Goal: Task Accomplishment & Management: Complete application form

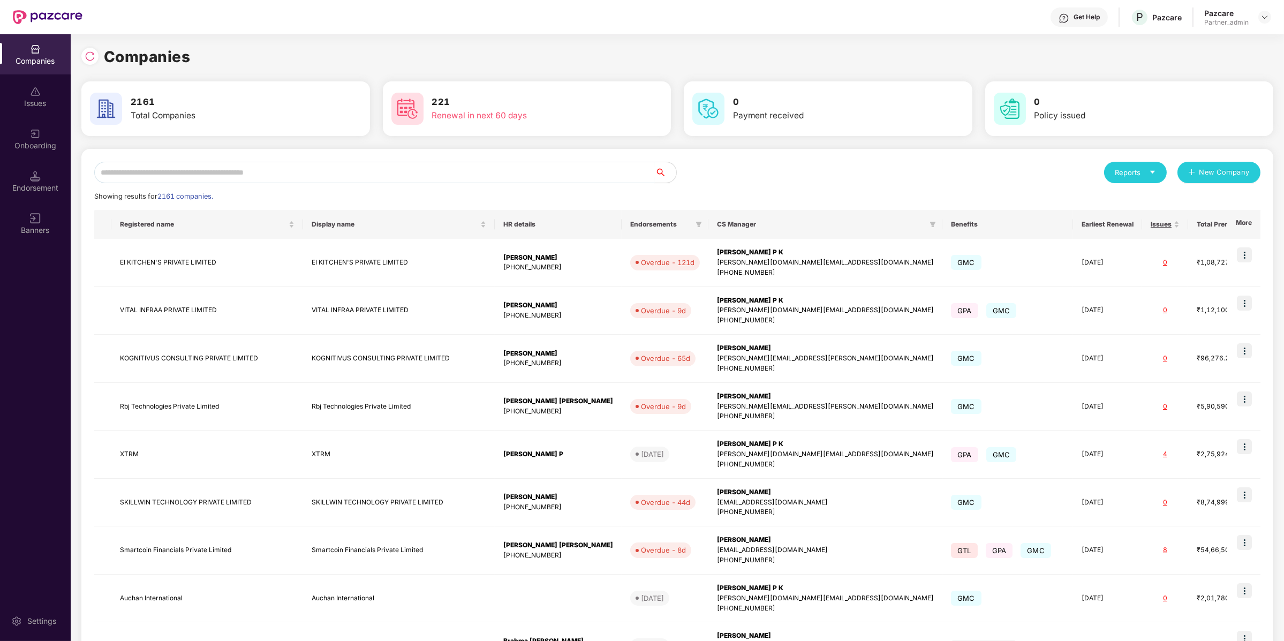
click at [202, 175] on input "text" at bounding box center [374, 172] width 560 height 21
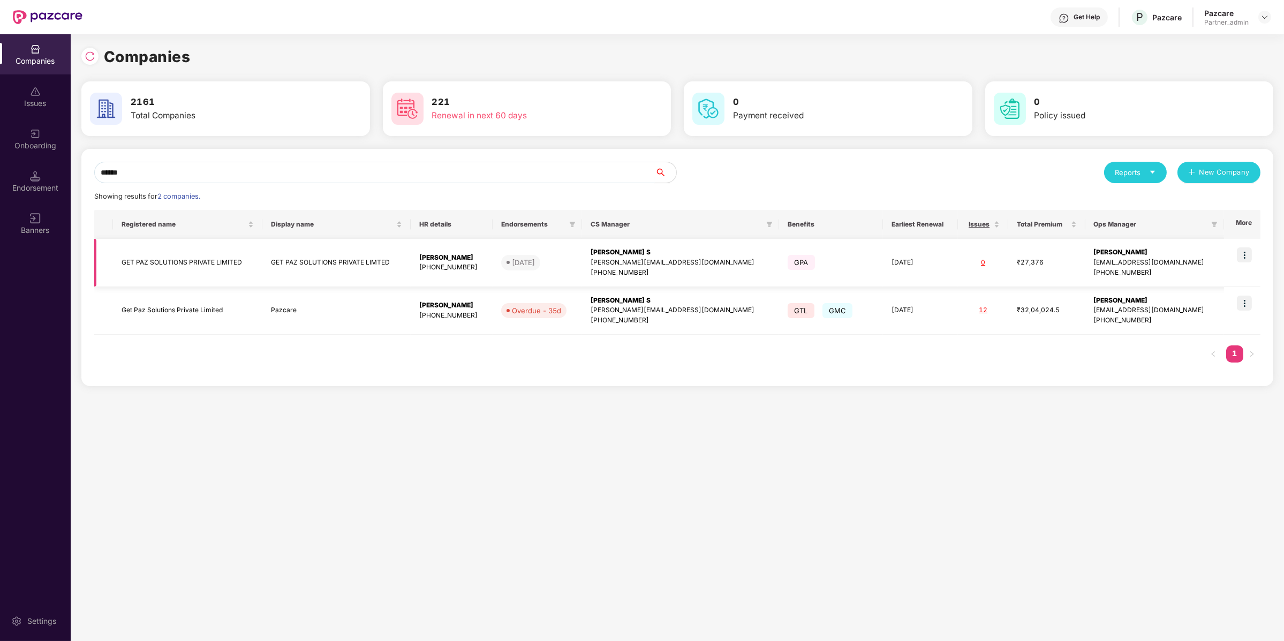
type input "******"
click at [1247, 255] on img at bounding box center [1244, 254] width 15 height 15
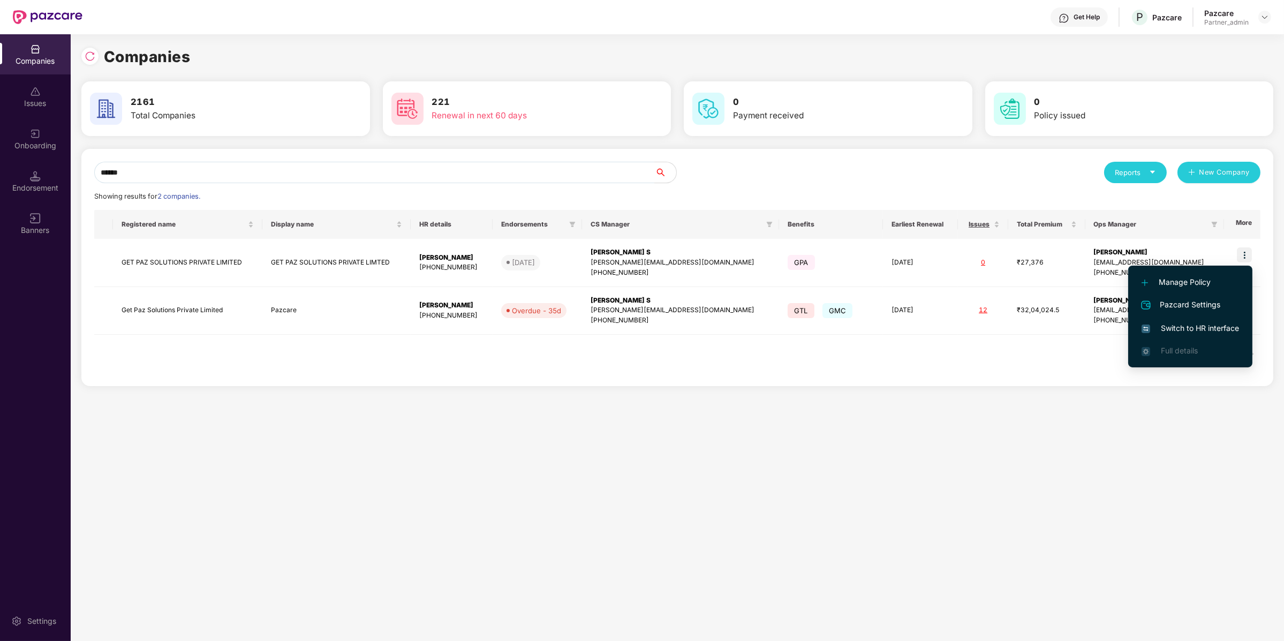
click at [1068, 343] on div "Registered name Display name HR details Endorsements CS Manager Benefits Earlie…" at bounding box center [677, 291] width 1166 height 163
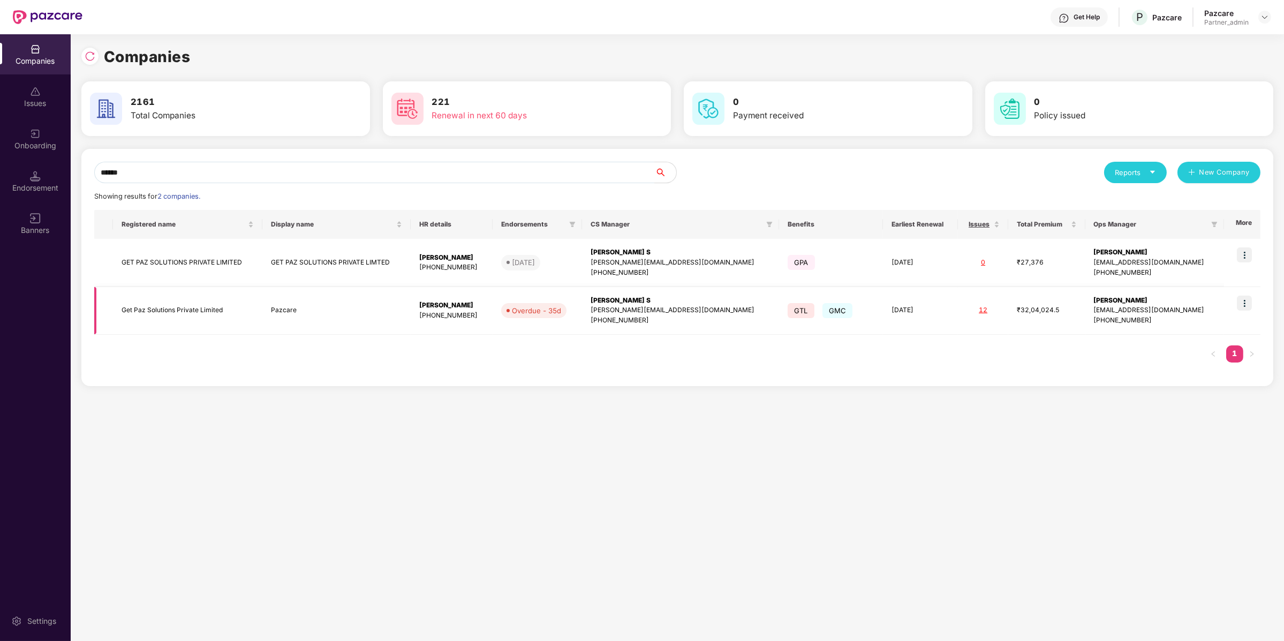
click at [1242, 307] on img at bounding box center [1244, 302] width 15 height 15
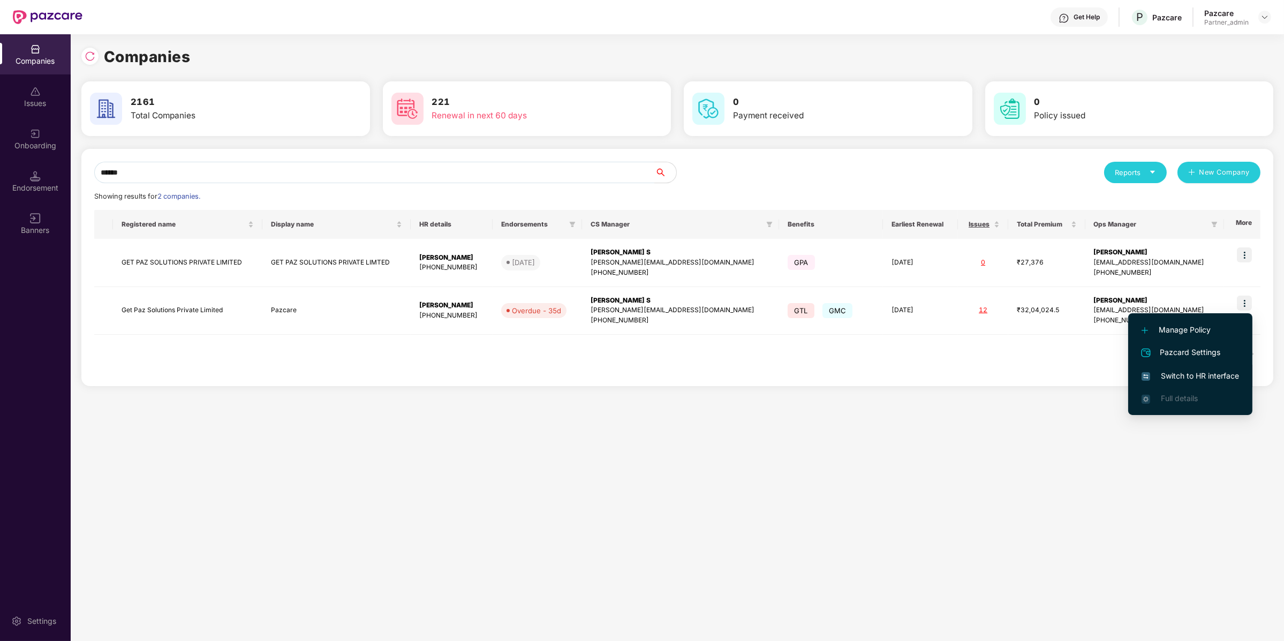
click at [1187, 377] on span "Switch to HR interface" at bounding box center [1189, 376] width 97 height 12
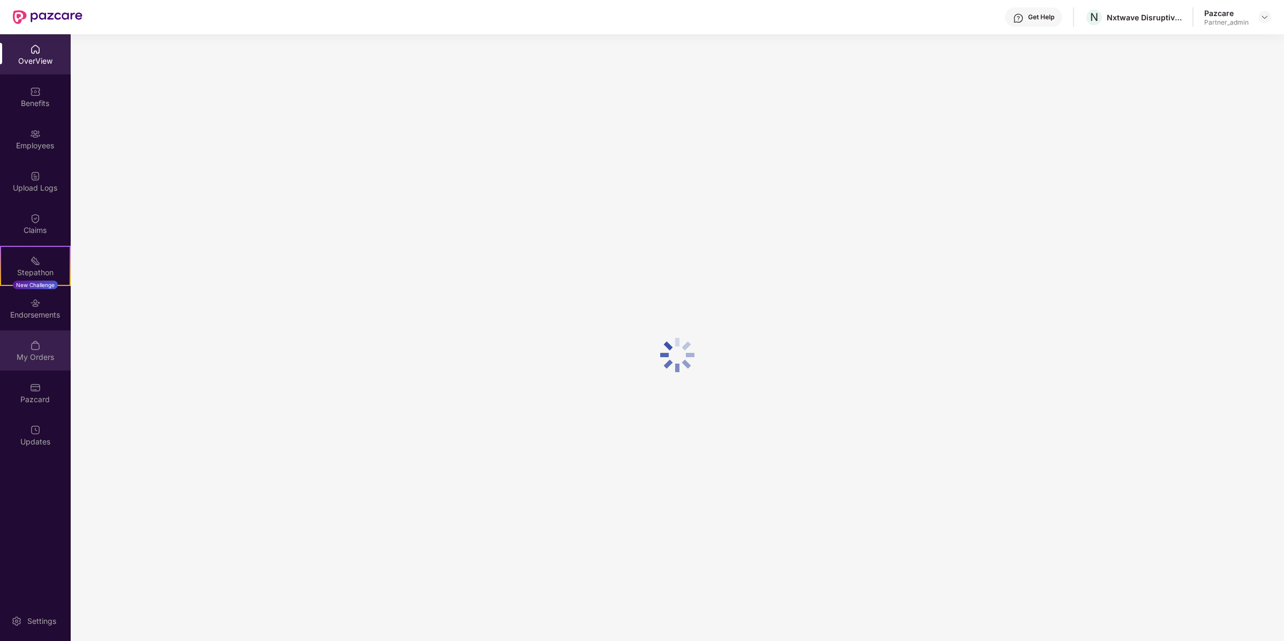
click at [48, 346] on div "My Orders" at bounding box center [35, 350] width 71 height 40
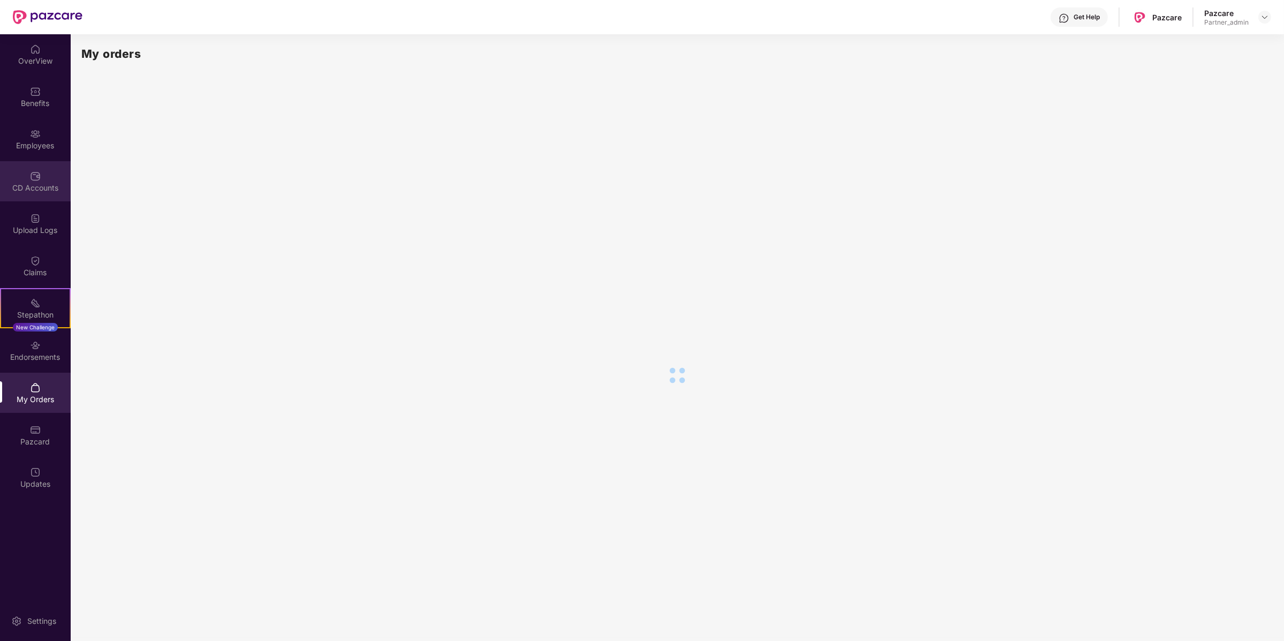
click at [42, 183] on div "CD Accounts" at bounding box center [35, 188] width 71 height 11
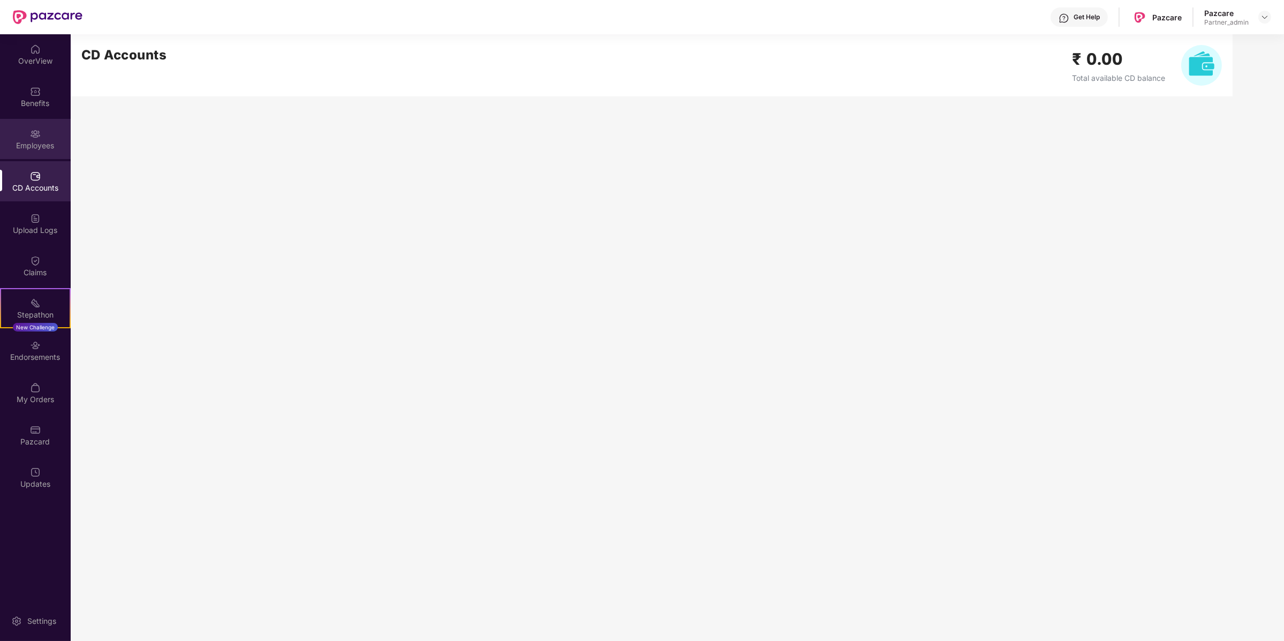
click at [25, 138] on div "Employees" at bounding box center [35, 139] width 71 height 40
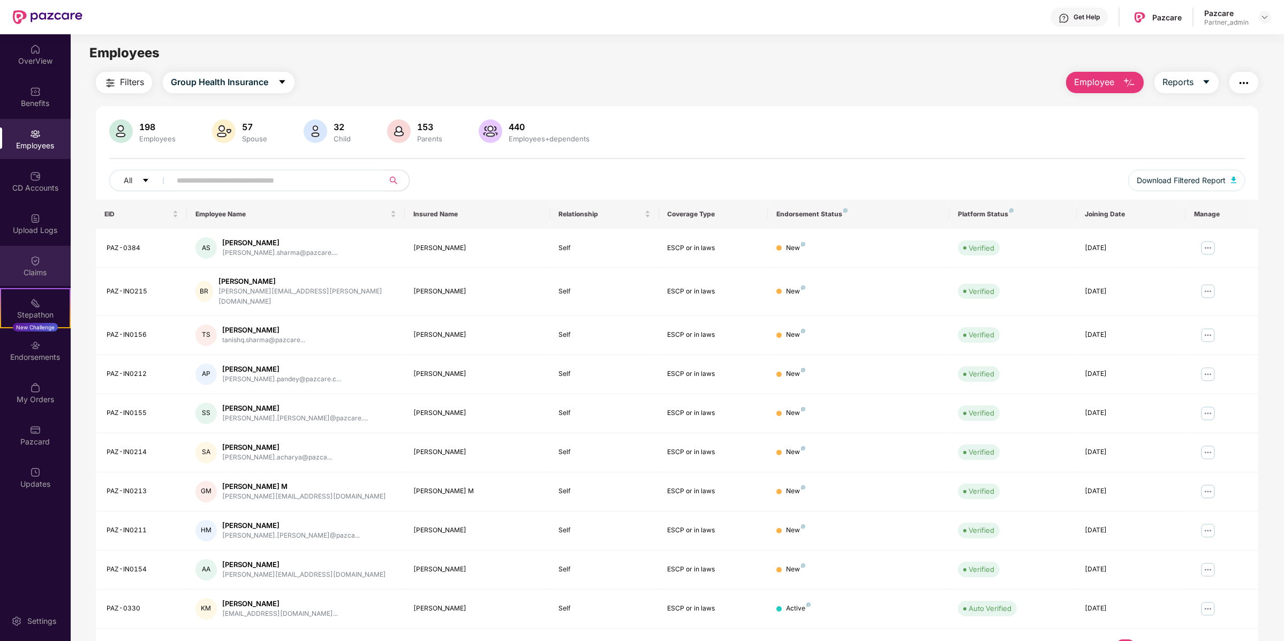
click at [39, 251] on div "Claims" at bounding box center [35, 266] width 71 height 40
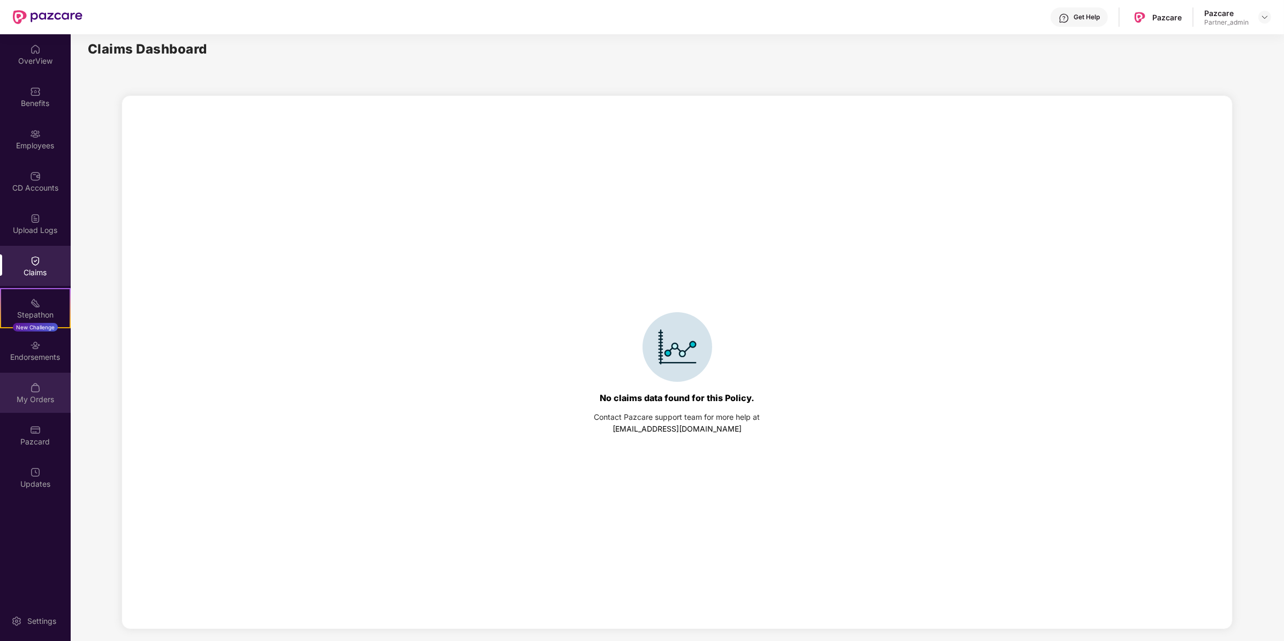
click at [53, 382] on div "My Orders" at bounding box center [35, 393] width 71 height 40
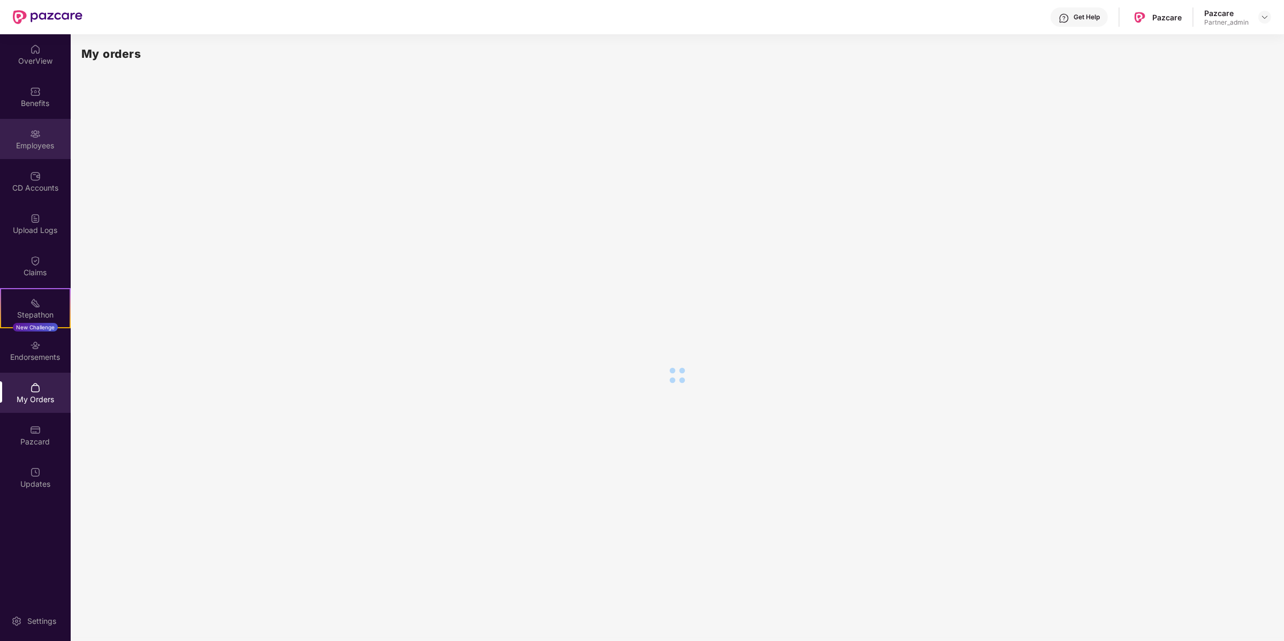
click at [37, 147] on div "Employees" at bounding box center [35, 145] width 71 height 11
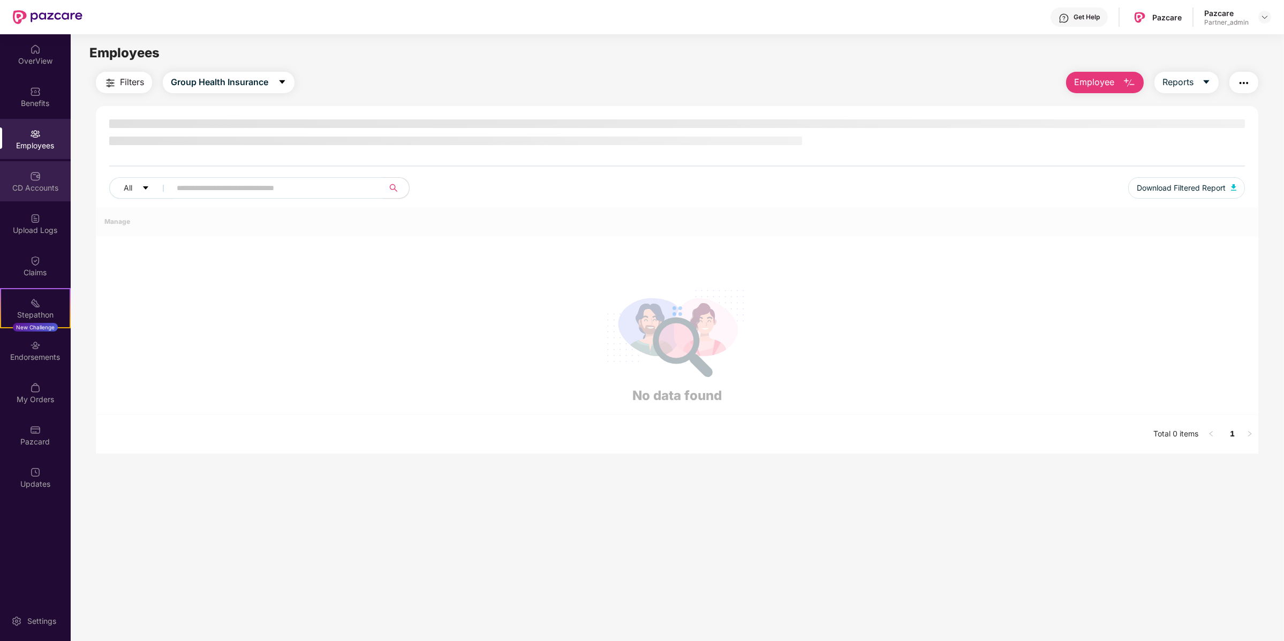
click at [46, 198] on div "CD Accounts" at bounding box center [35, 181] width 71 height 40
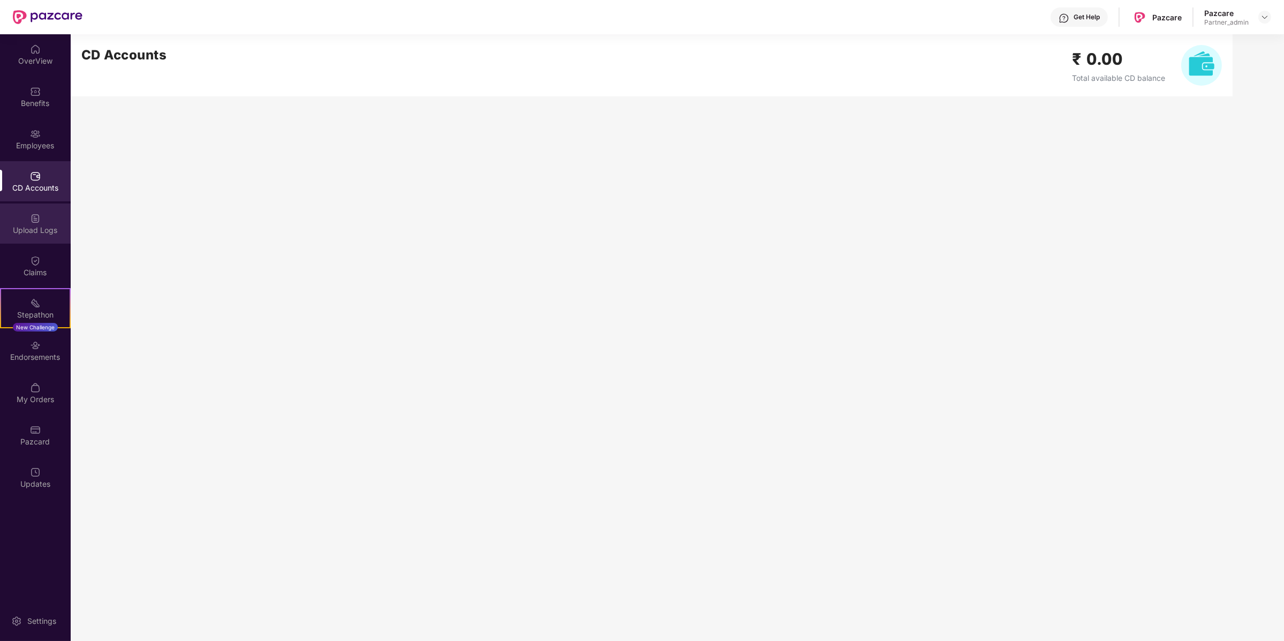
click at [41, 213] on div "Upload Logs" at bounding box center [35, 223] width 71 height 40
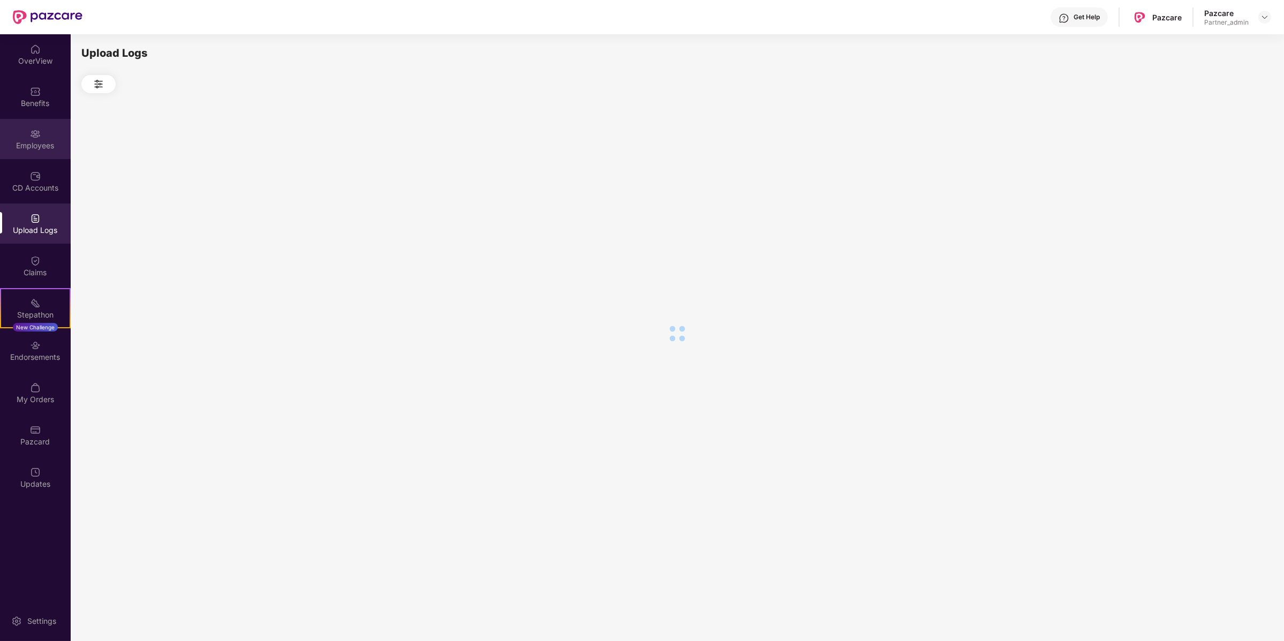
click at [34, 120] on div "Employees" at bounding box center [35, 139] width 71 height 40
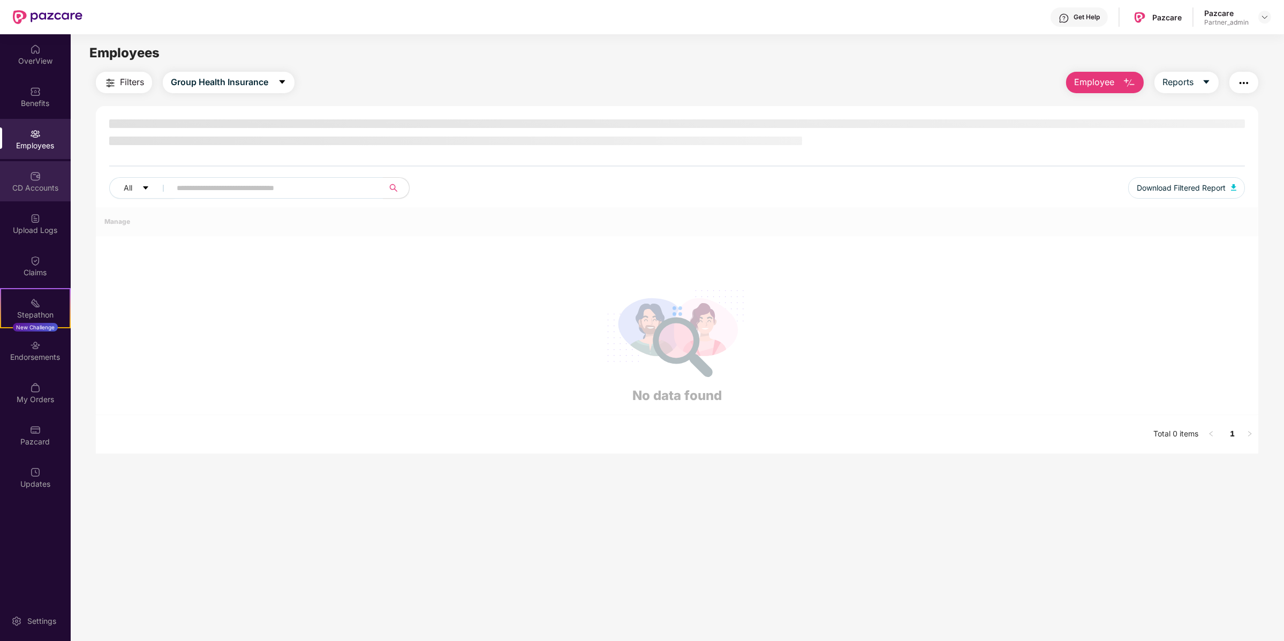
click at [48, 183] on div "CD Accounts" at bounding box center [35, 188] width 71 height 11
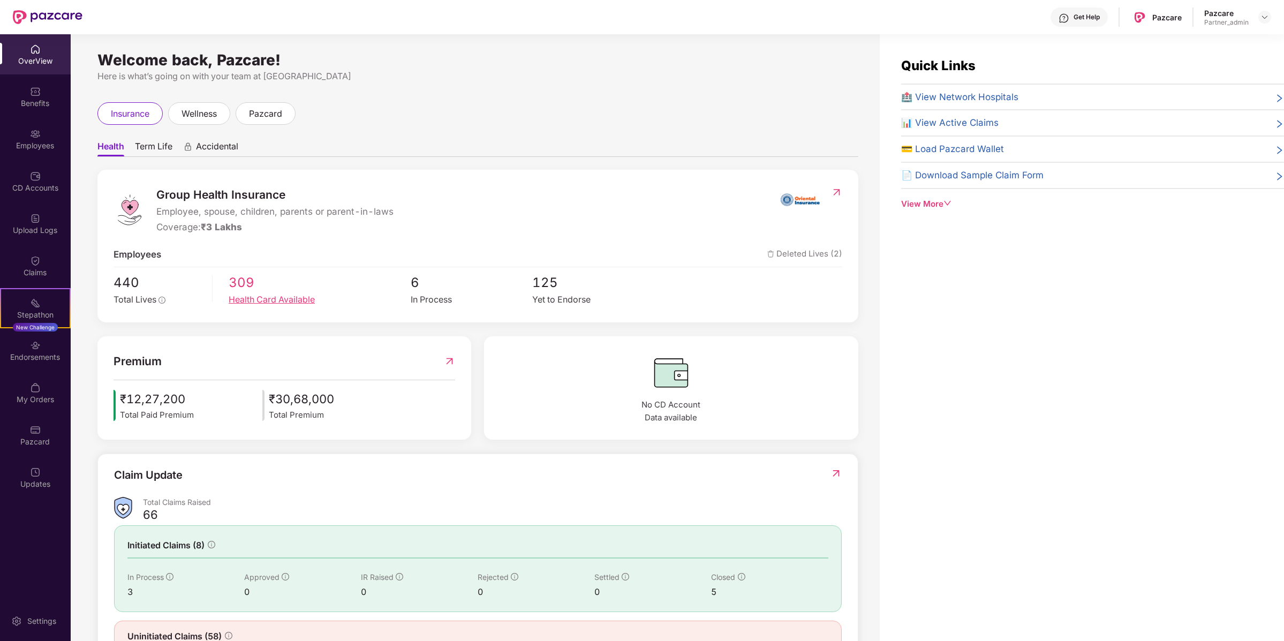
click at [235, 291] on span "309" at bounding box center [320, 282] width 182 height 20
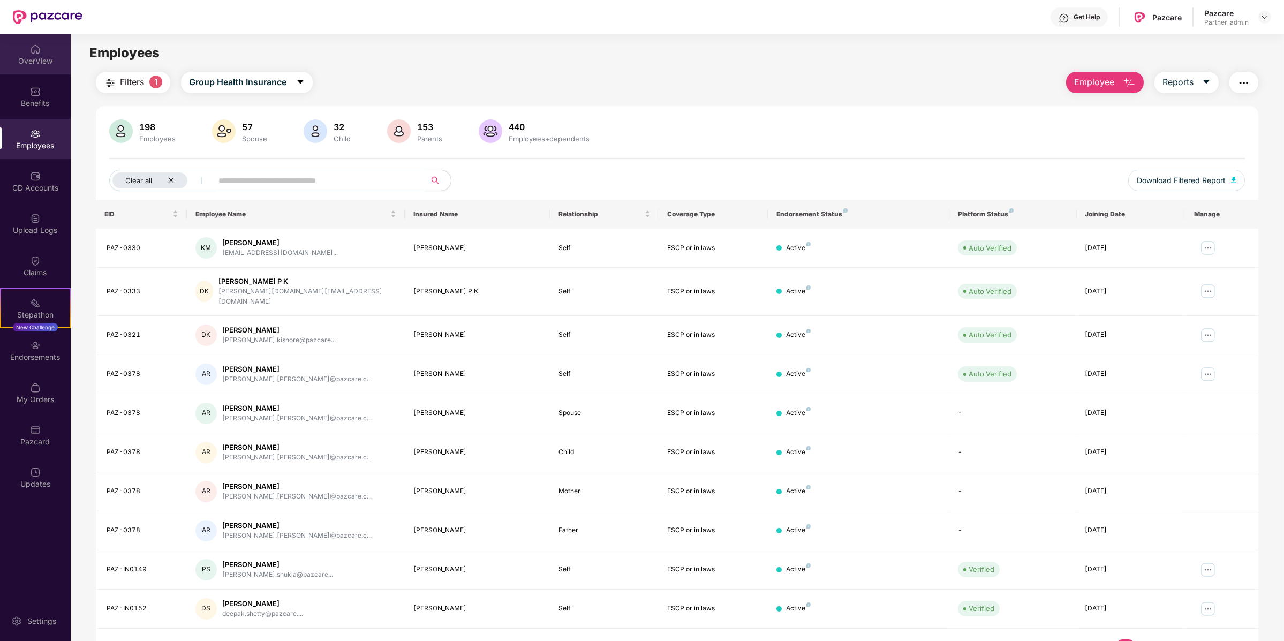
click at [42, 55] on div "OverView" at bounding box center [35, 54] width 71 height 40
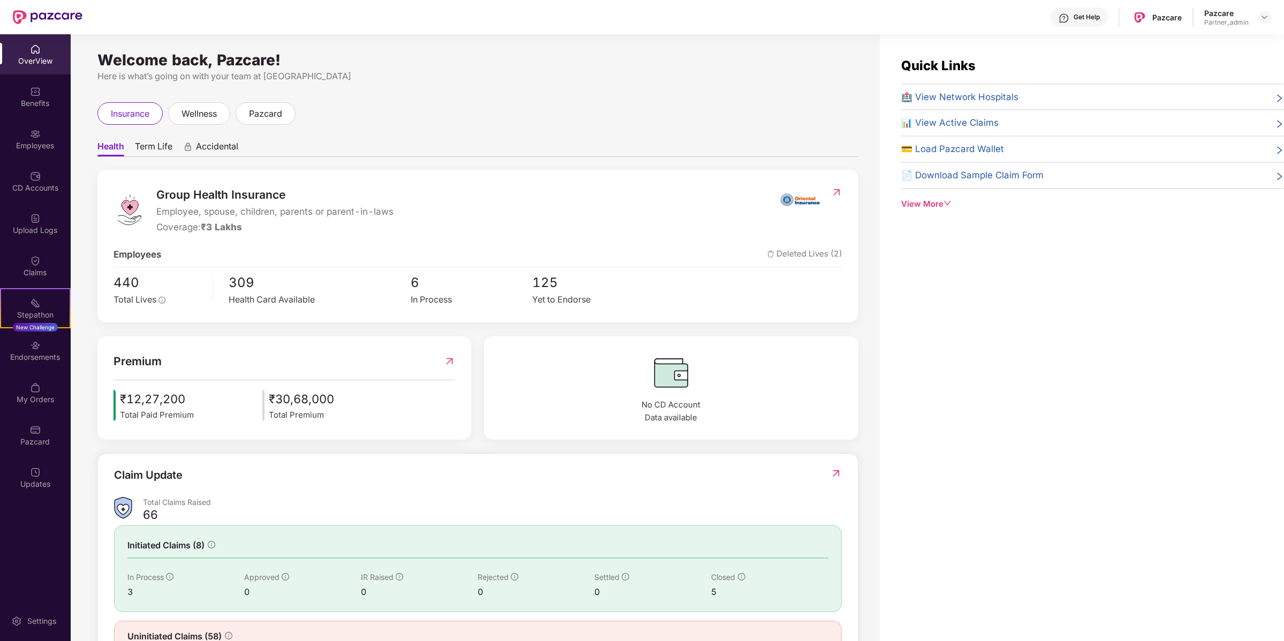
scroll to position [42, 0]
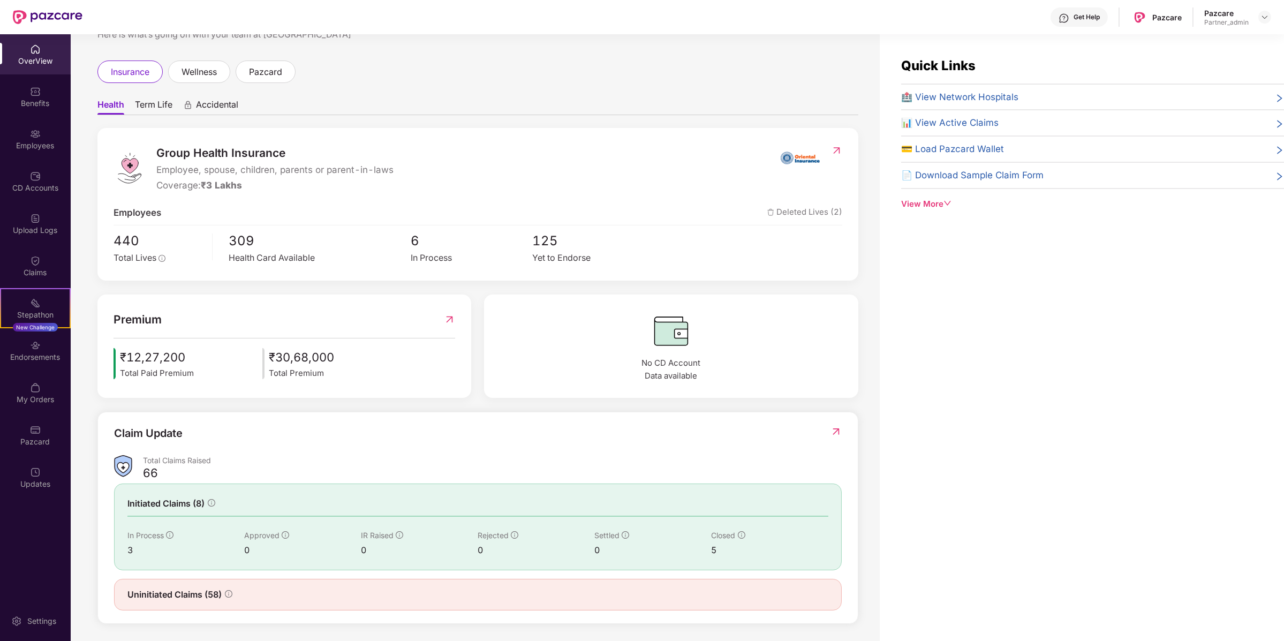
click at [170, 534] on icon "info-circle" at bounding box center [169, 534] width 7 height 7
click at [136, 549] on div "3" at bounding box center [185, 549] width 117 height 13
click at [134, 549] on div "3" at bounding box center [185, 549] width 117 height 13
click at [208, 588] on span "Uninitiated Claims (58)" at bounding box center [174, 594] width 94 height 13
click at [226, 590] on icon "info-circle" at bounding box center [228, 593] width 7 height 7
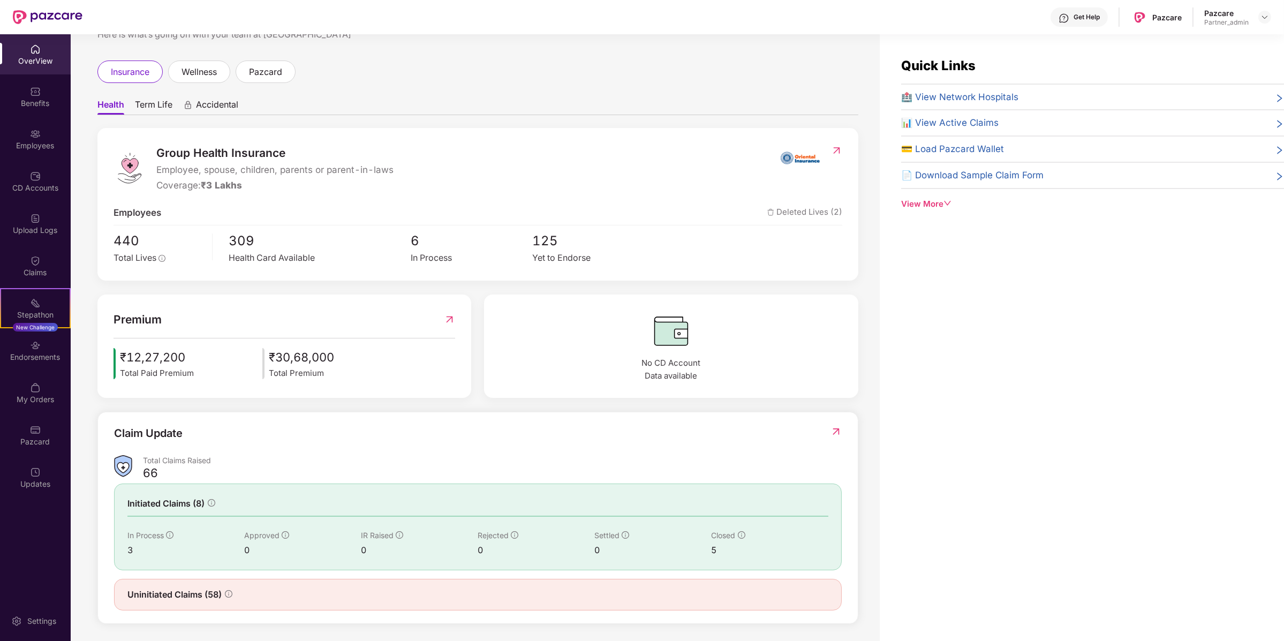
click at [833, 428] on img at bounding box center [835, 431] width 11 height 11
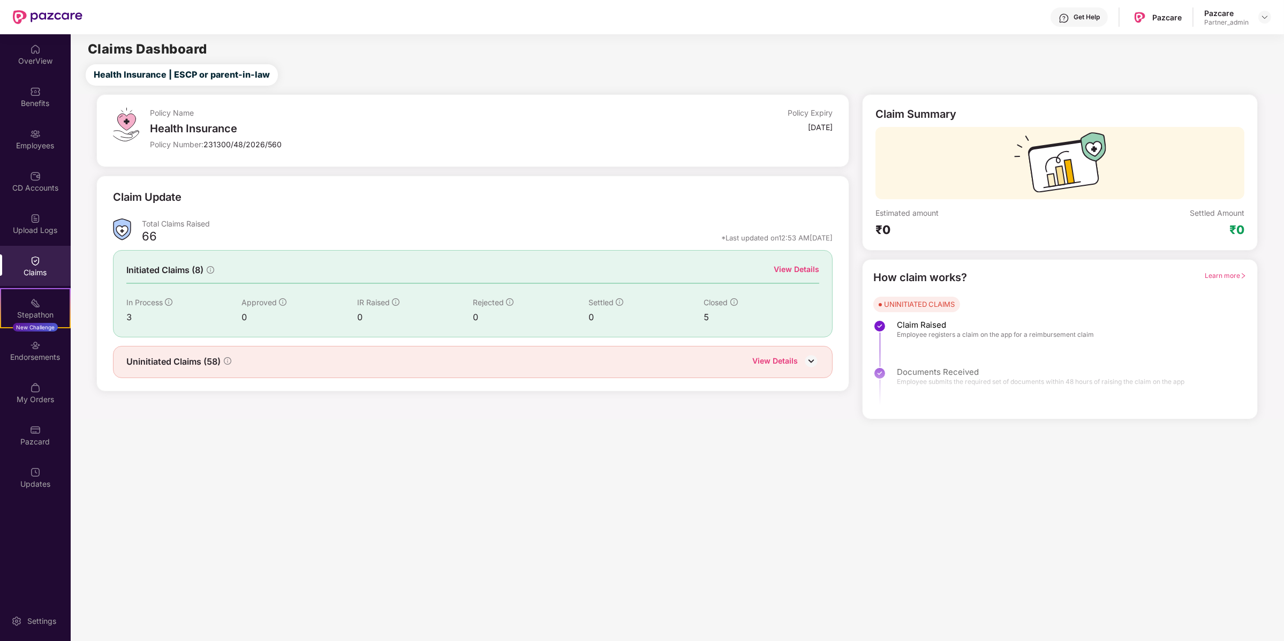
click at [815, 364] on img at bounding box center [811, 361] width 16 height 16
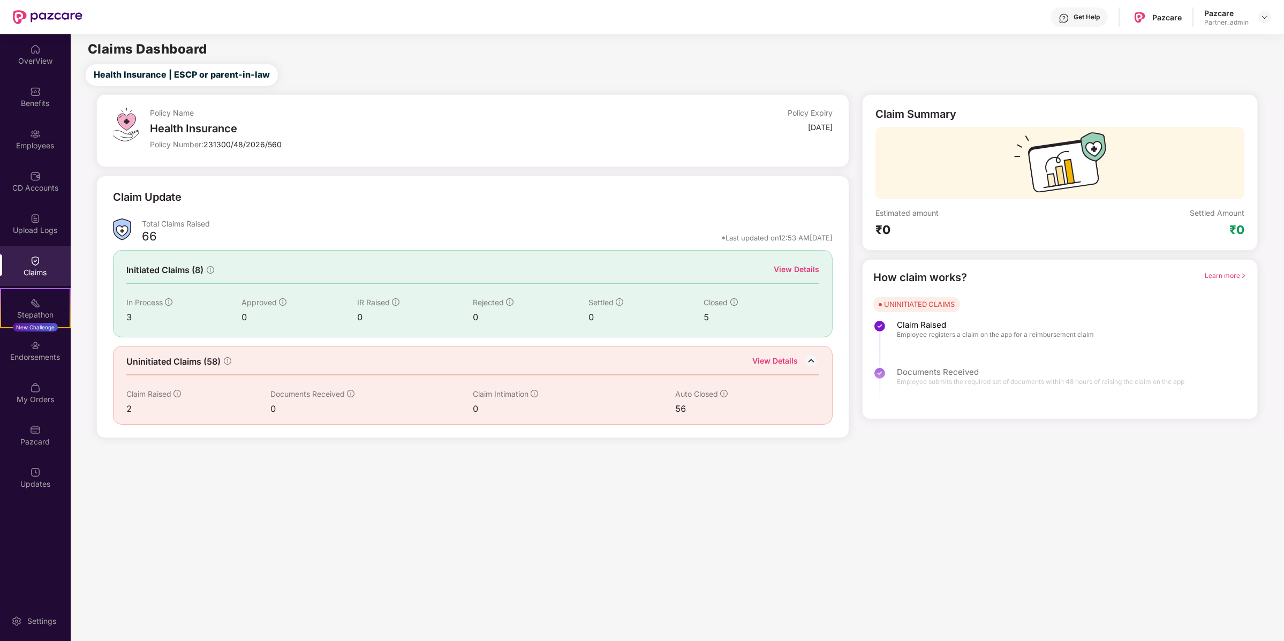
click at [814, 363] on img at bounding box center [811, 361] width 16 height 16
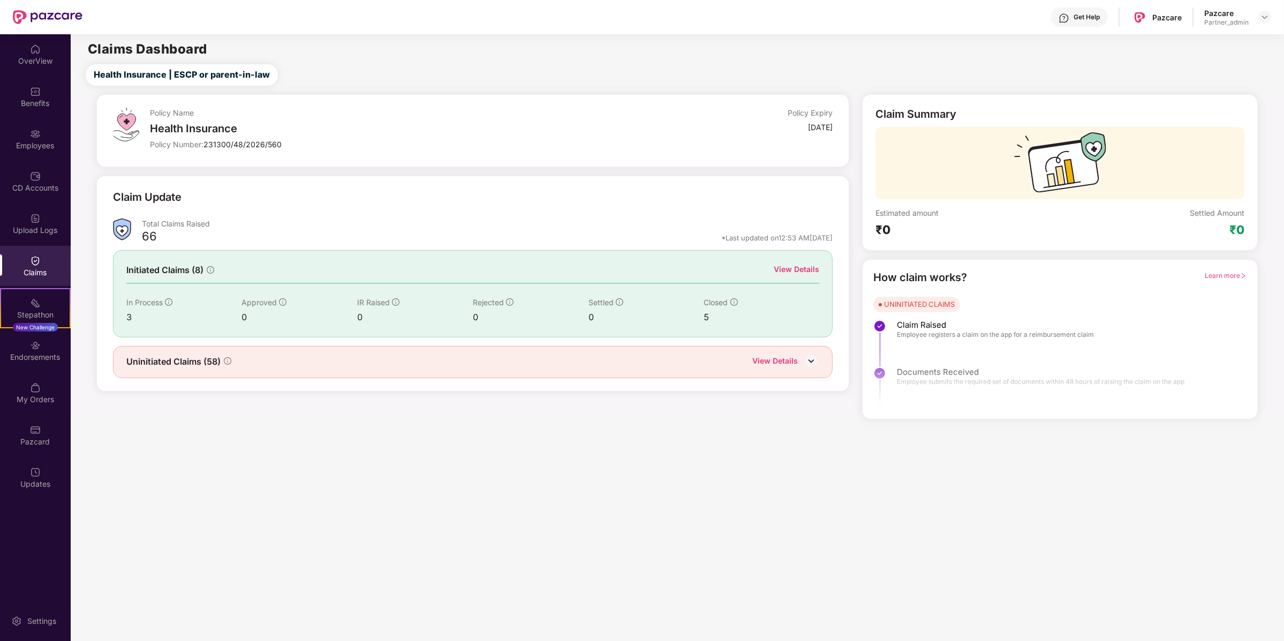
click at [795, 264] on div "View Details" at bounding box center [797, 269] width 46 height 12
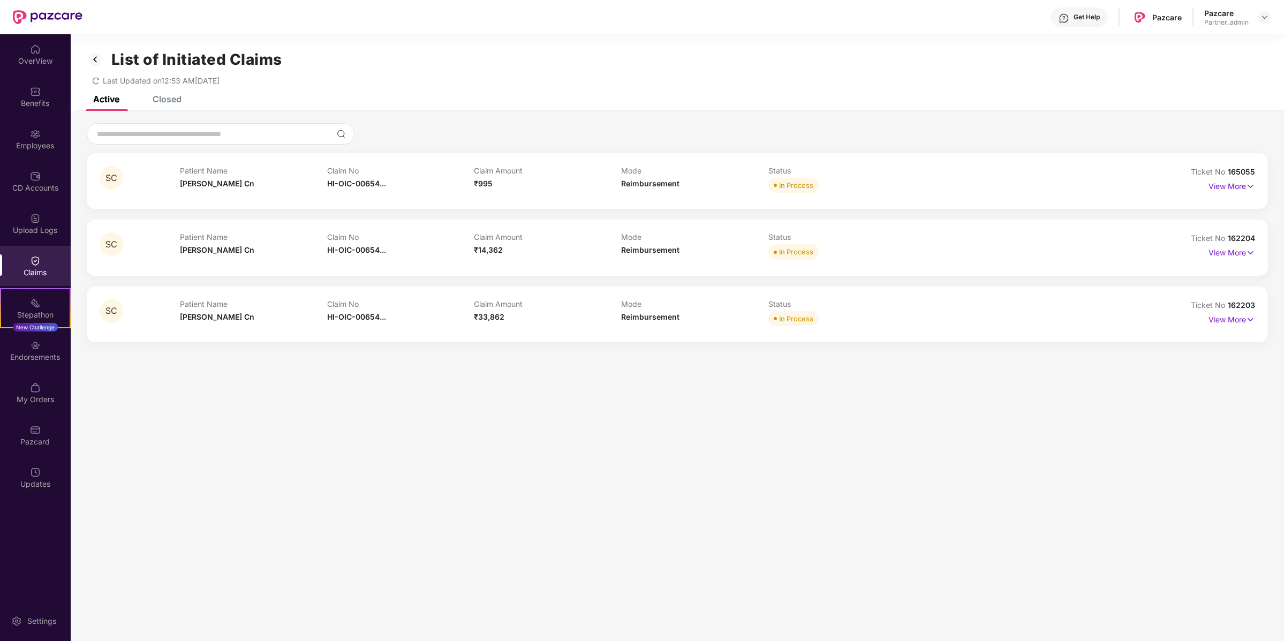
click at [1225, 198] on div "SC Patient Name Shashikala Cn Claim No HI-OIC-00654... Claim Amount ₹995 Mode R…" at bounding box center [677, 181] width 1181 height 56
click at [1225, 183] on p "View More" at bounding box center [1231, 185] width 47 height 14
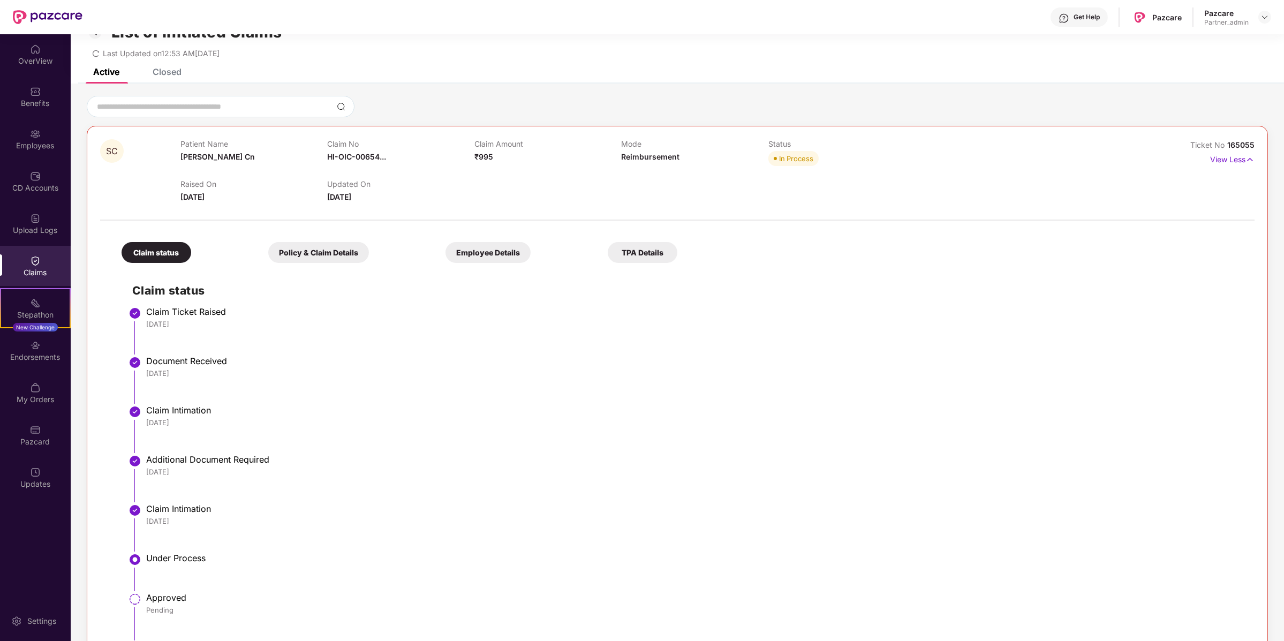
scroll to position [29, 0]
click at [334, 255] on div "Policy & Claim Details" at bounding box center [318, 250] width 101 height 21
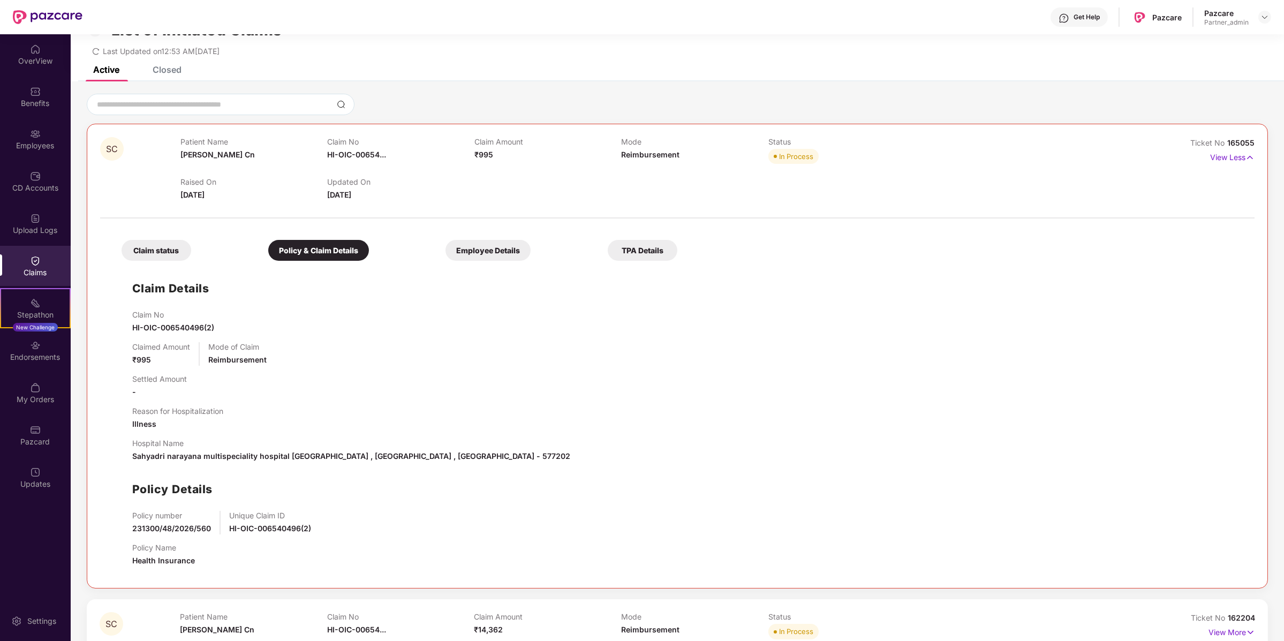
click at [490, 253] on div "Employee Details" at bounding box center [487, 250] width 85 height 21
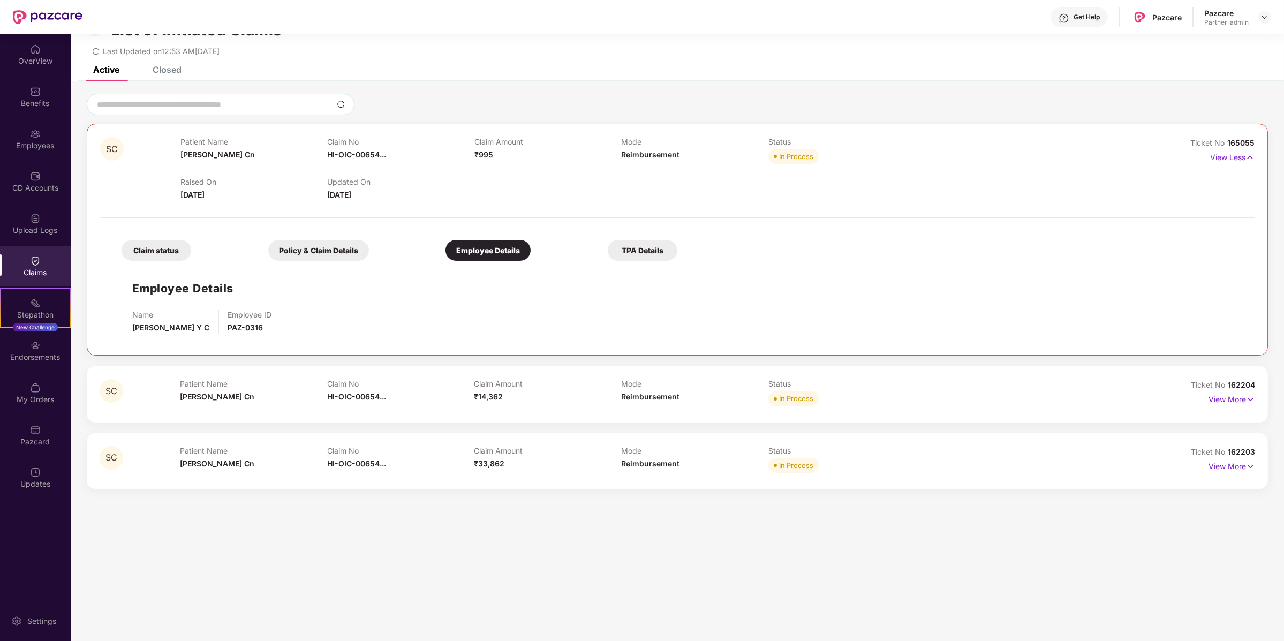
click at [177, 256] on div "Claim status" at bounding box center [157, 250] width 70 height 21
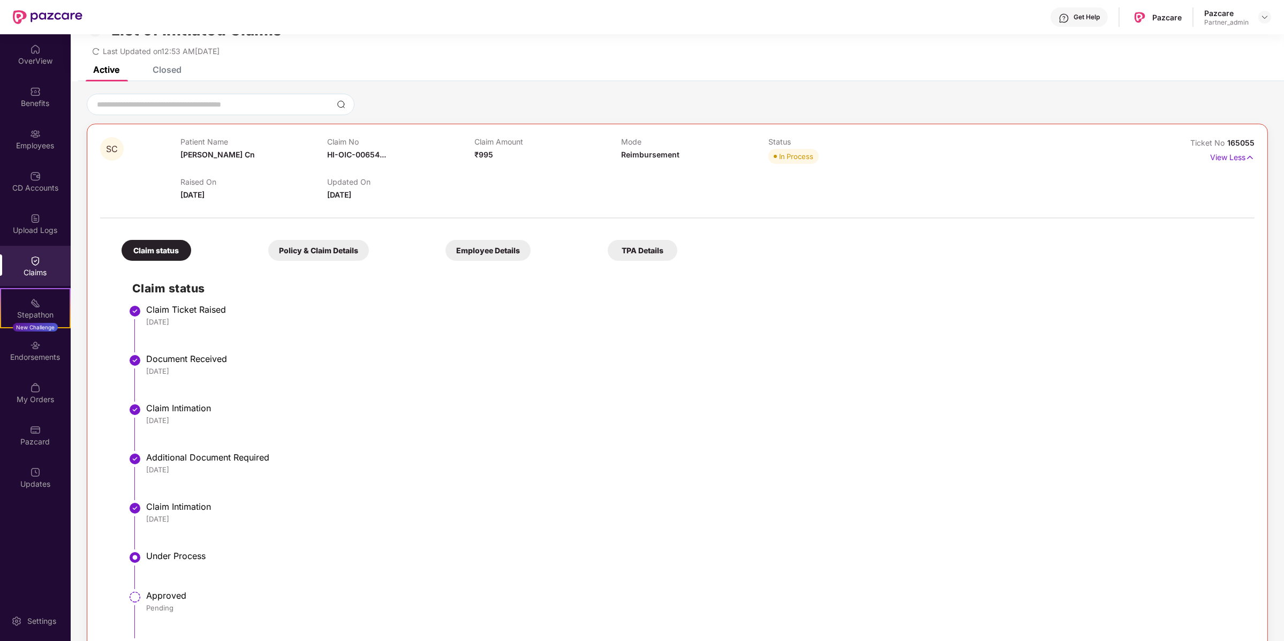
click at [148, 74] on div "Closed" at bounding box center [159, 69] width 45 height 11
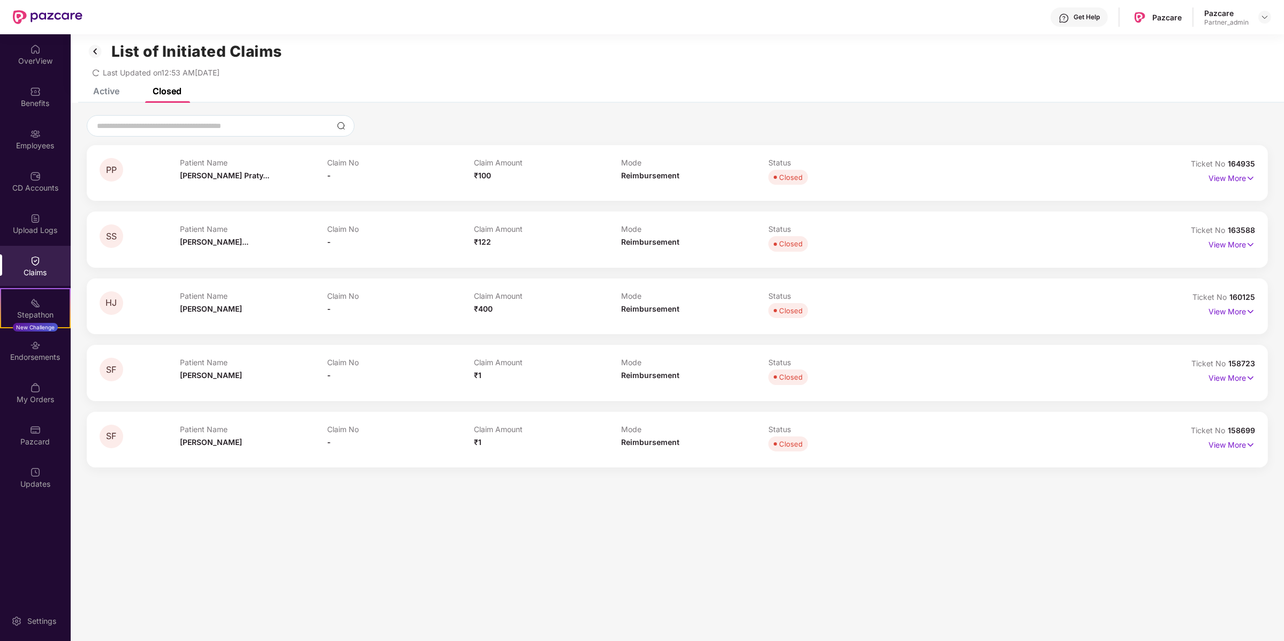
scroll to position [9, 0]
click at [29, 258] on div "Claims" at bounding box center [35, 266] width 71 height 40
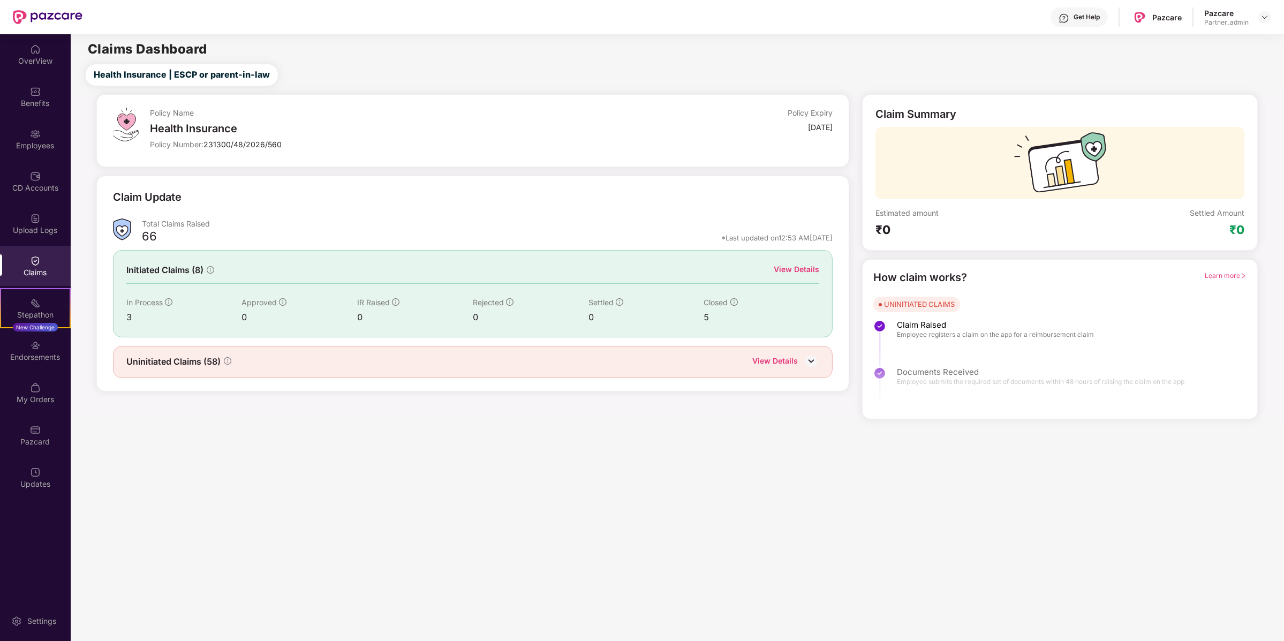
click at [294, 361] on div "Uninitiated Claims (58) View Details" at bounding box center [472, 362] width 693 height 14
click at [230, 359] on icon "info-circle" at bounding box center [227, 360] width 7 height 7
click at [813, 362] on img at bounding box center [811, 361] width 16 height 16
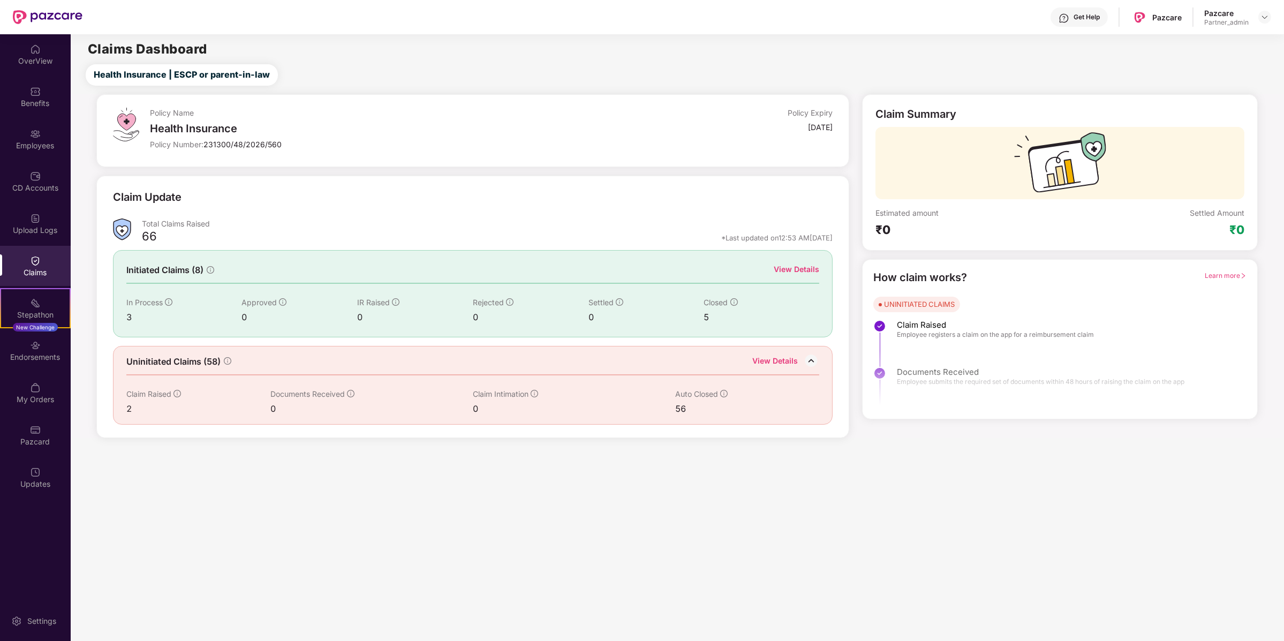
click at [787, 356] on div "View Details" at bounding box center [775, 362] width 46 height 14
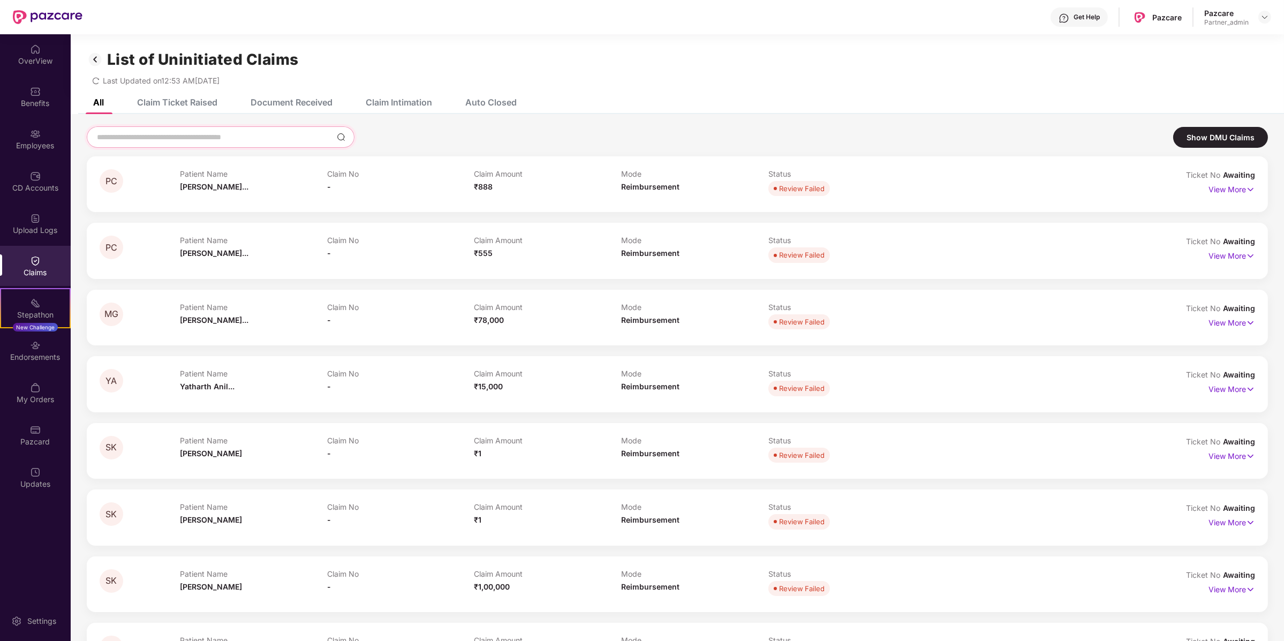
click at [189, 137] on input at bounding box center [214, 137] width 237 height 11
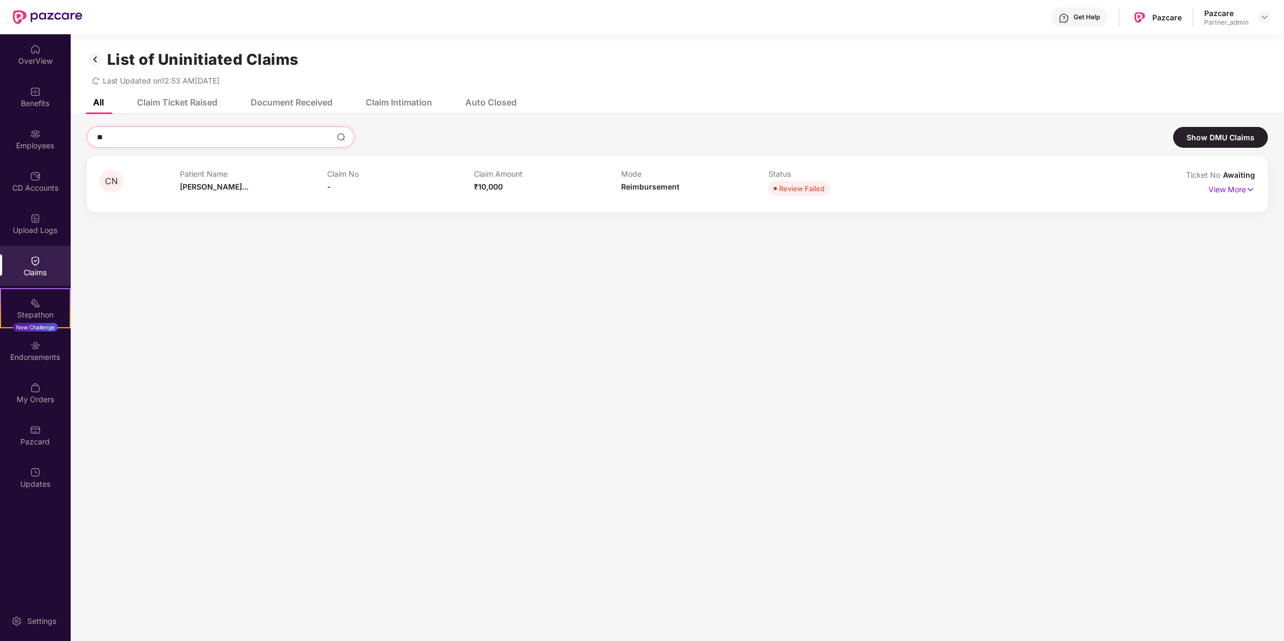
type input "*"
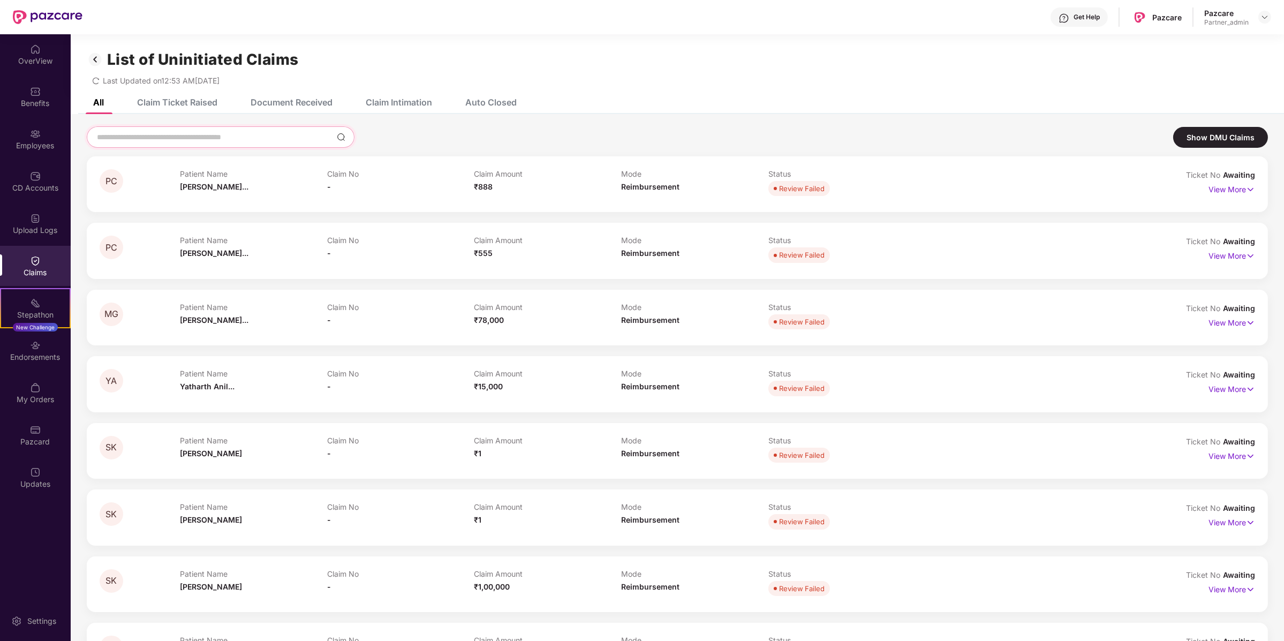
type input "*"
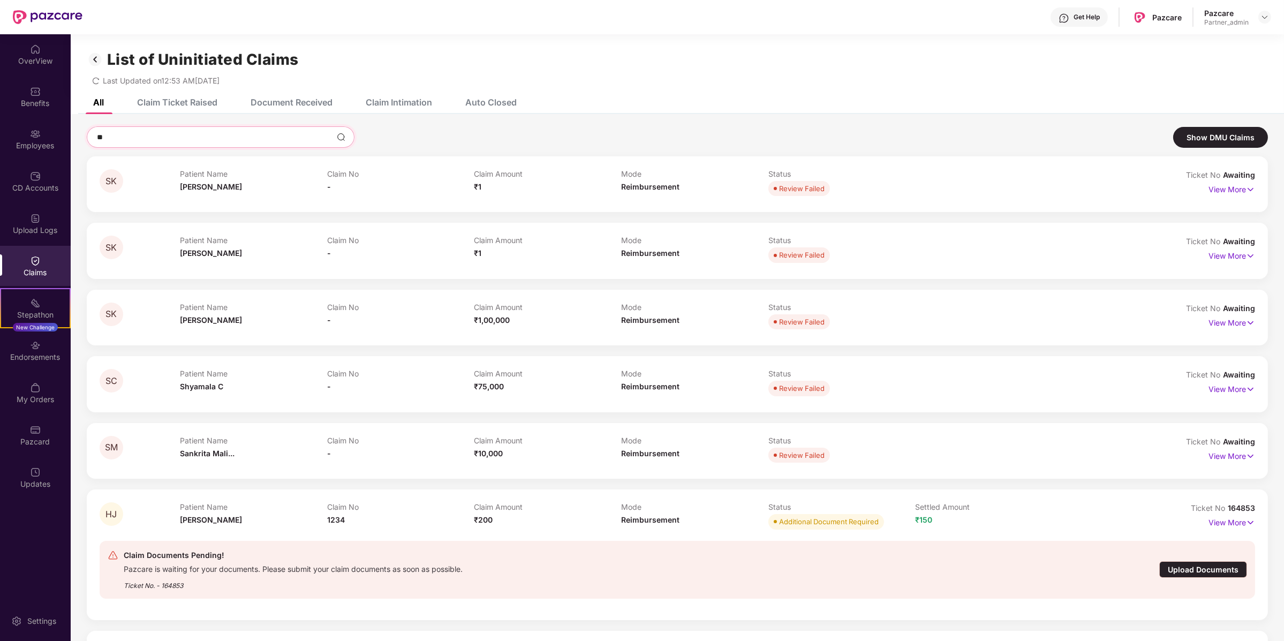
type input "*"
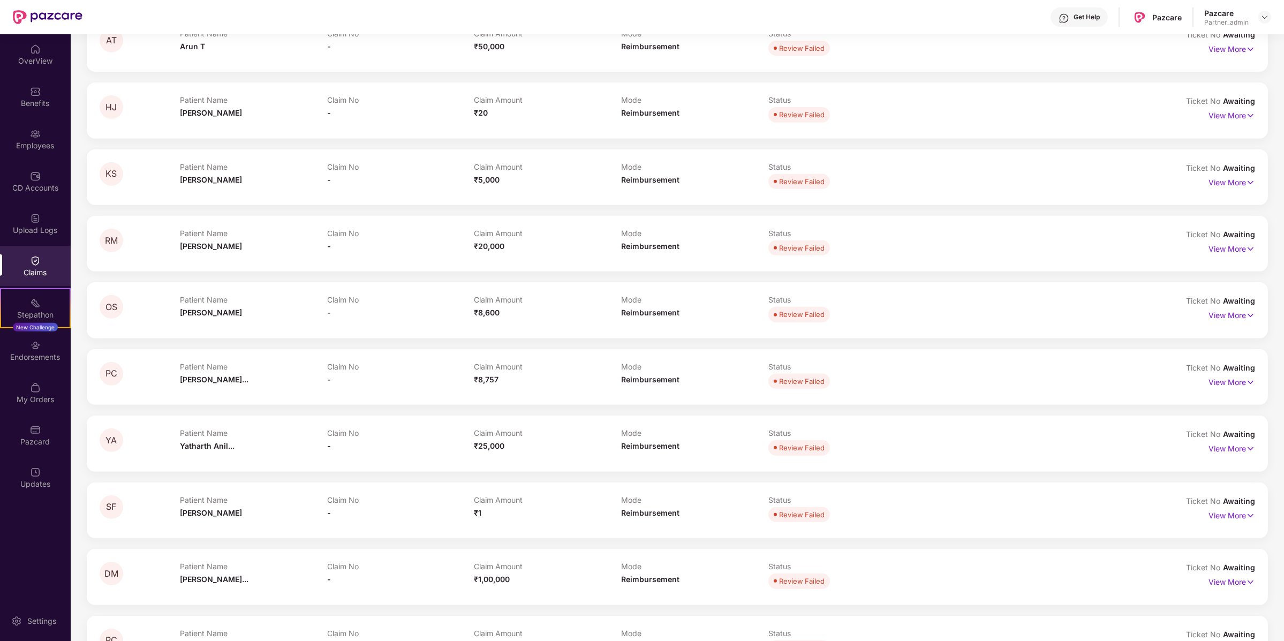
scroll to position [672, 0]
click at [48, 57] on div "OverView" at bounding box center [35, 61] width 71 height 11
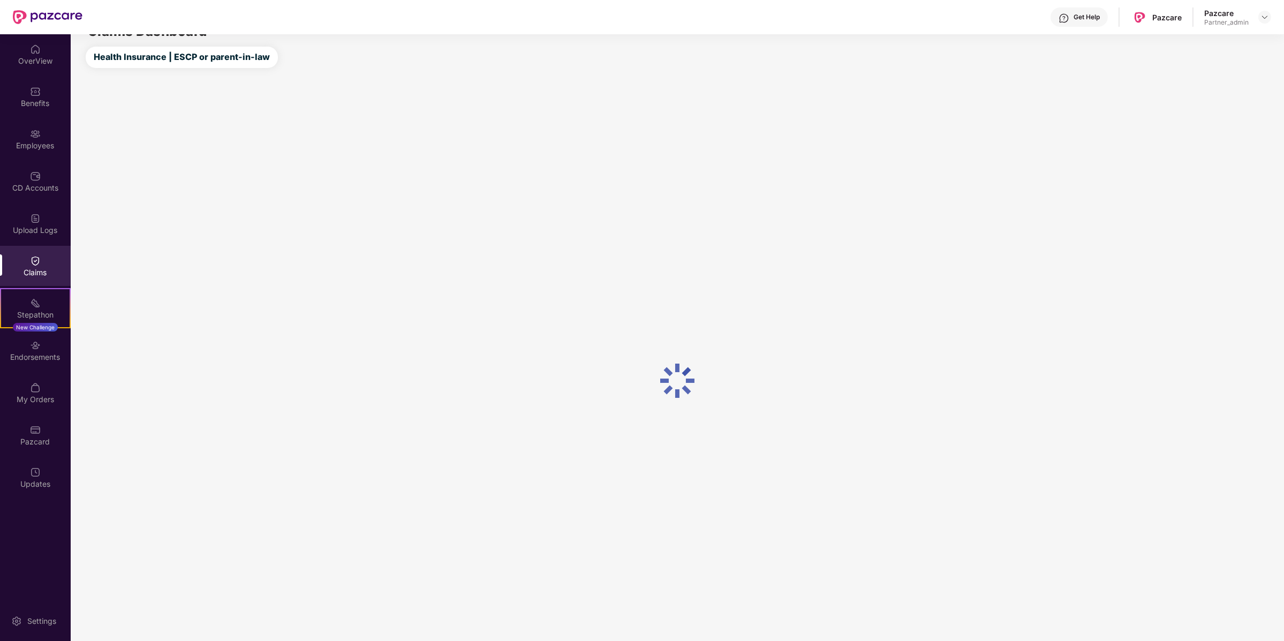
scroll to position [70, 0]
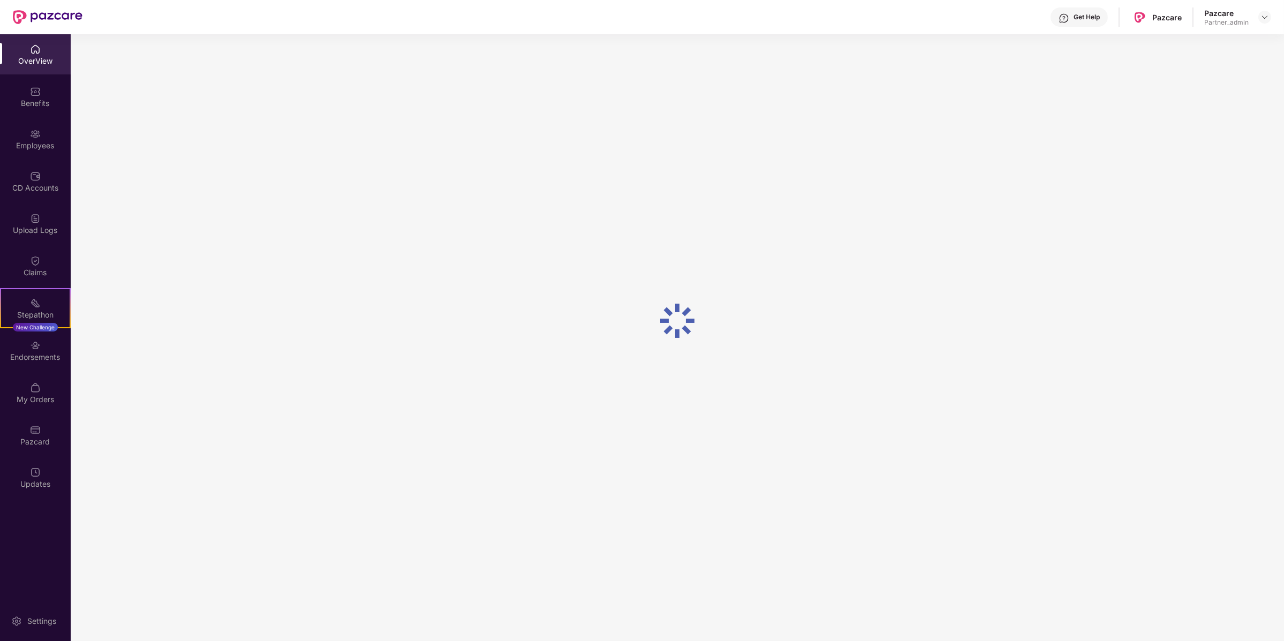
scroll to position [34, 0]
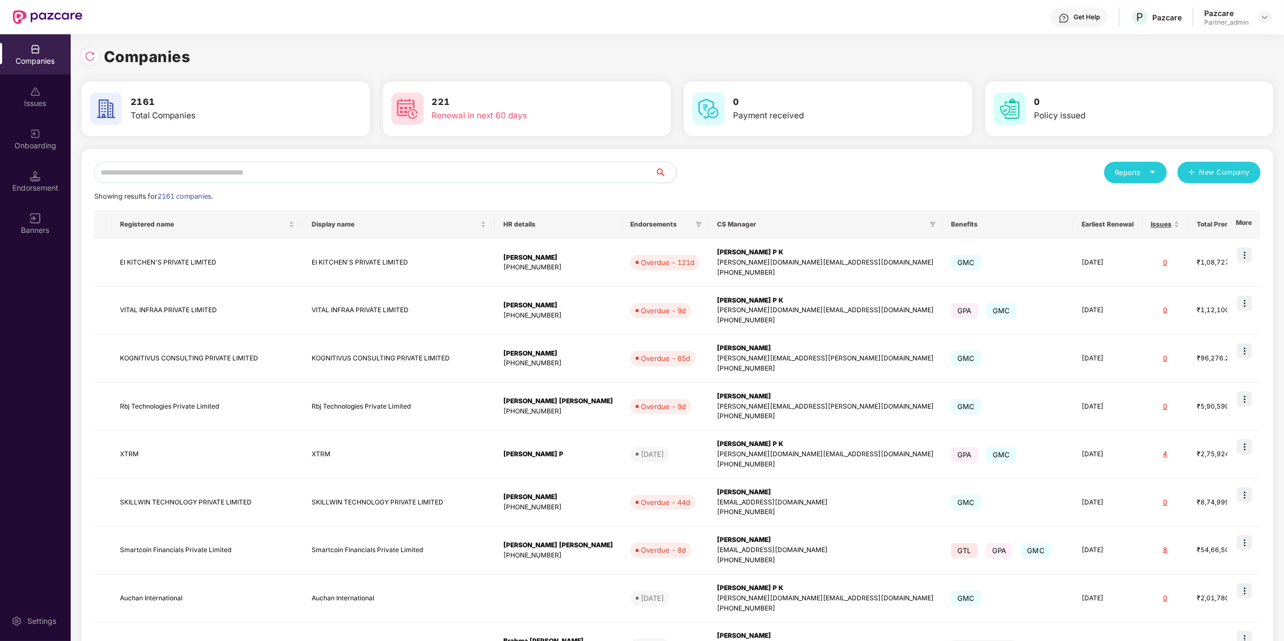
click at [236, 167] on input "text" at bounding box center [374, 172] width 560 height 21
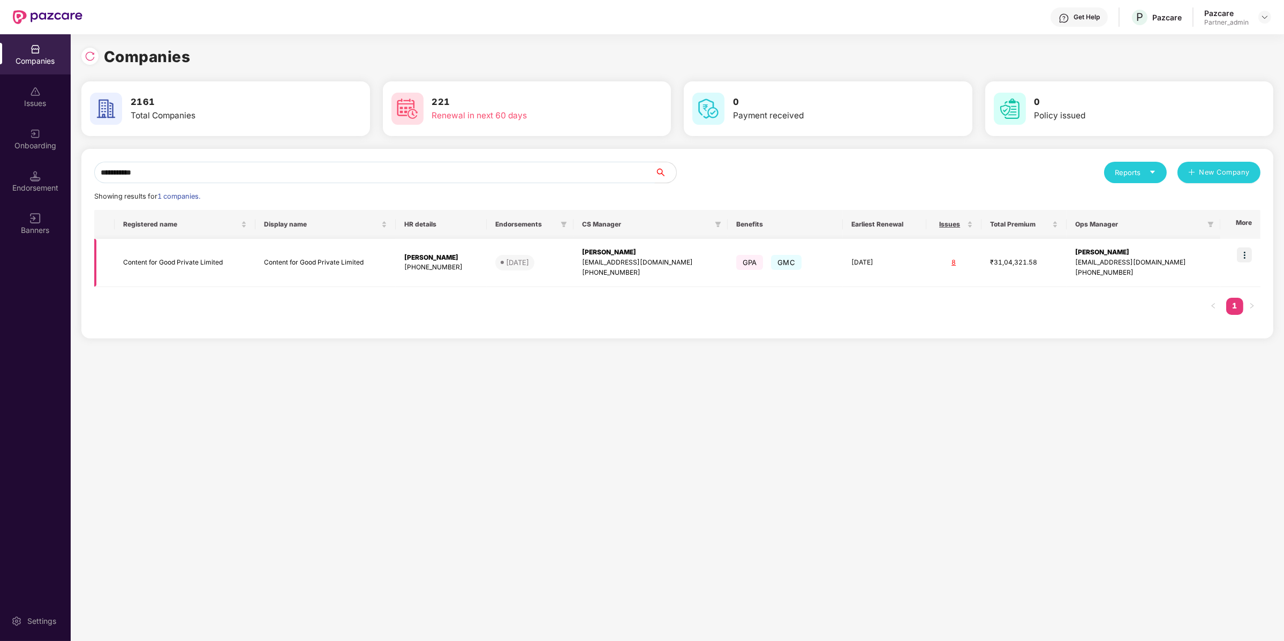
type input "**********"
click at [1242, 254] on img at bounding box center [1244, 254] width 15 height 15
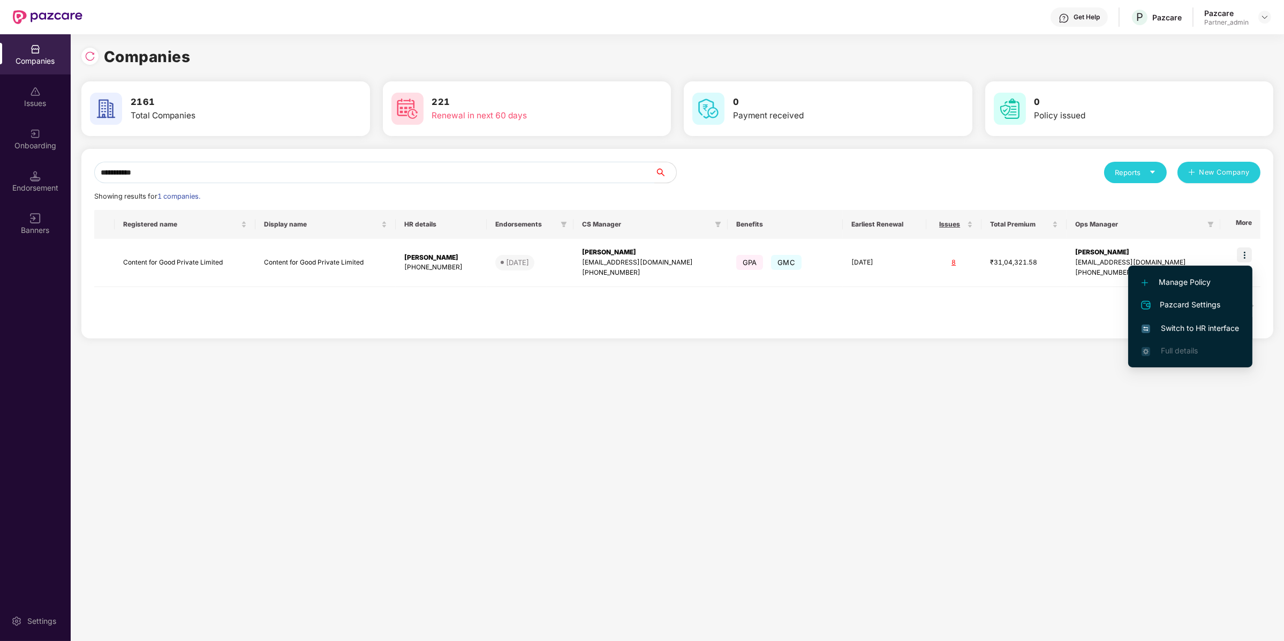
click at [1177, 330] on span "Switch to HR interface" at bounding box center [1189, 328] width 97 height 12
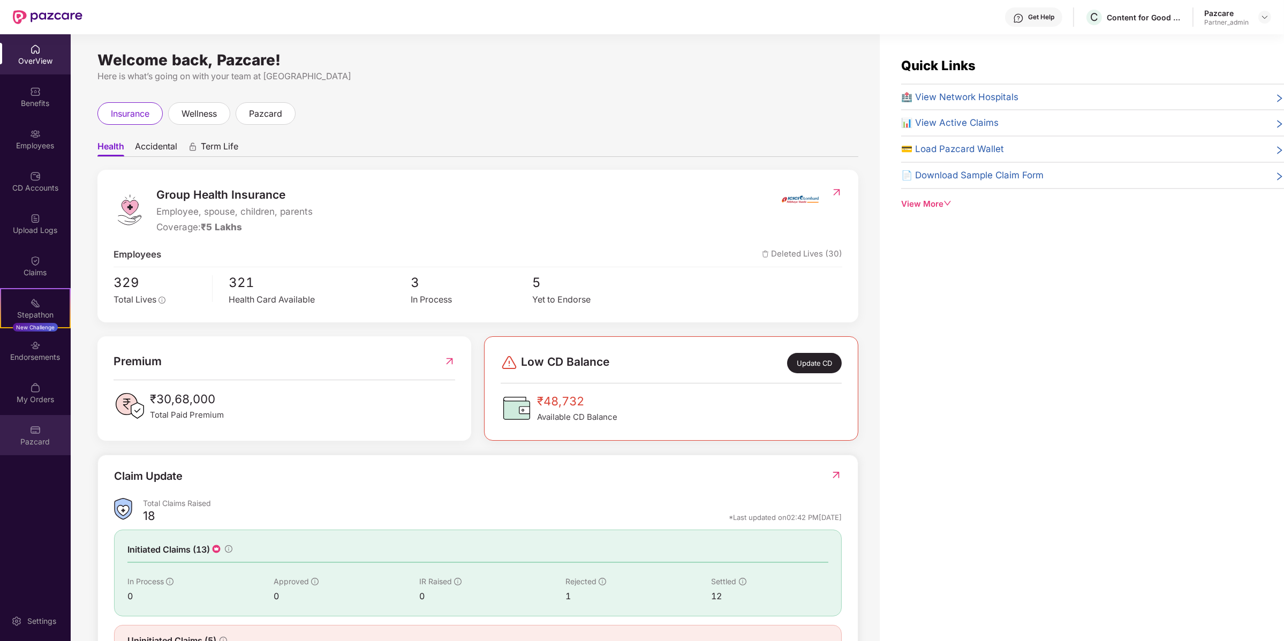
click at [40, 444] on div "Pazcard" at bounding box center [35, 441] width 71 height 11
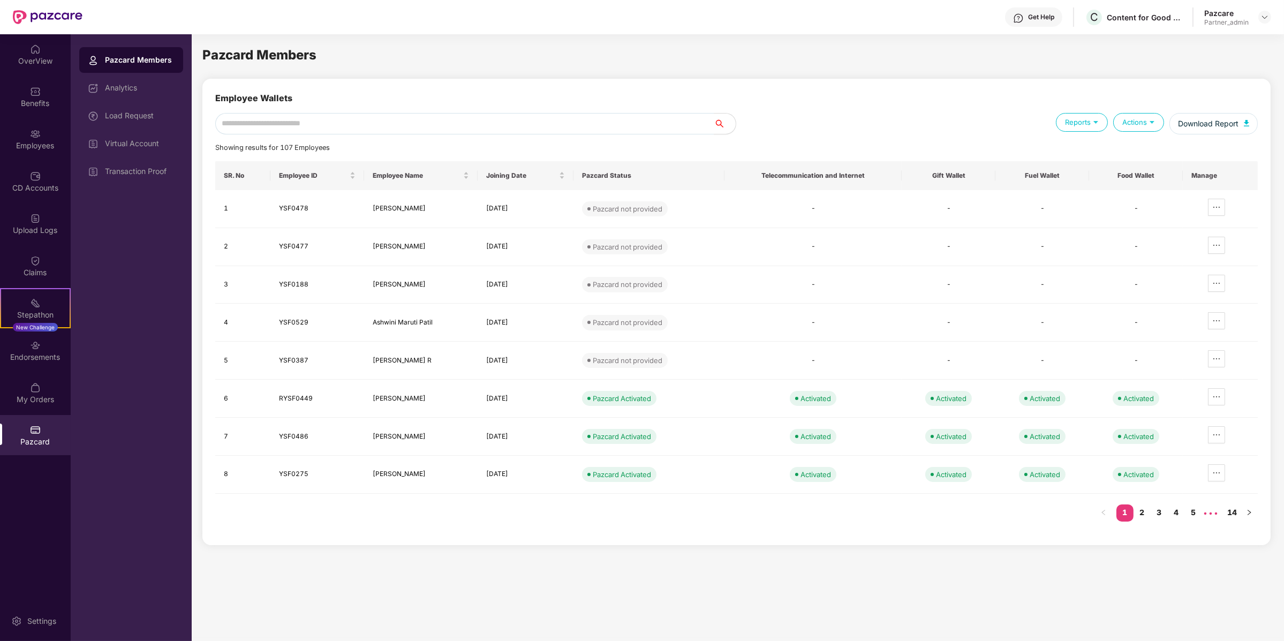
click at [184, 130] on div "Pazcard Members Analytics Load Request Virtual Account Transaction Proof" at bounding box center [131, 337] width 121 height 606
click at [171, 121] on div "Load Request" at bounding box center [131, 116] width 104 height 26
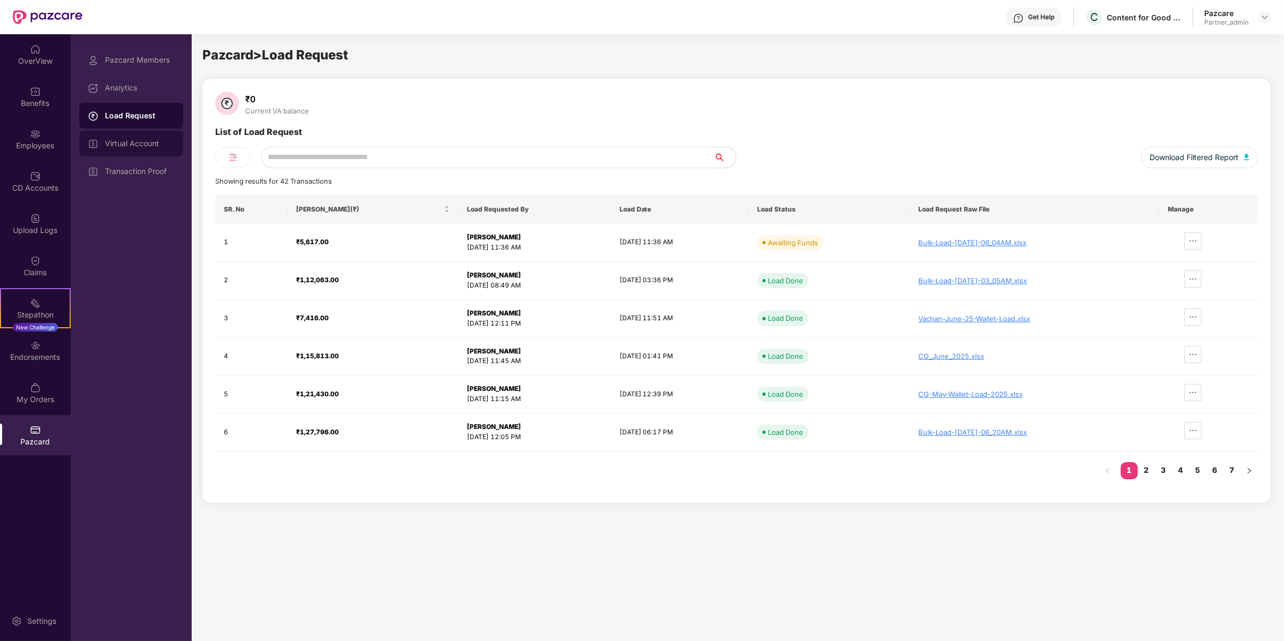
click at [160, 151] on div "Virtual Account" at bounding box center [131, 144] width 104 height 26
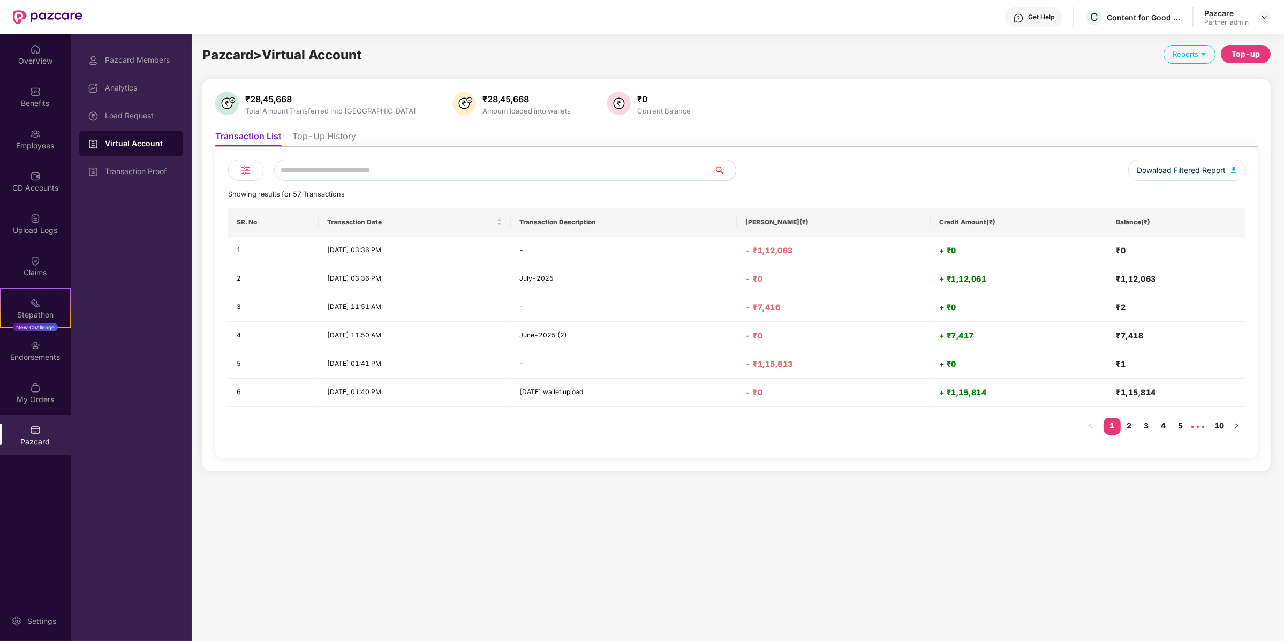
click at [346, 146] on li "Top-Up History" at bounding box center [324, 139] width 64 height 16
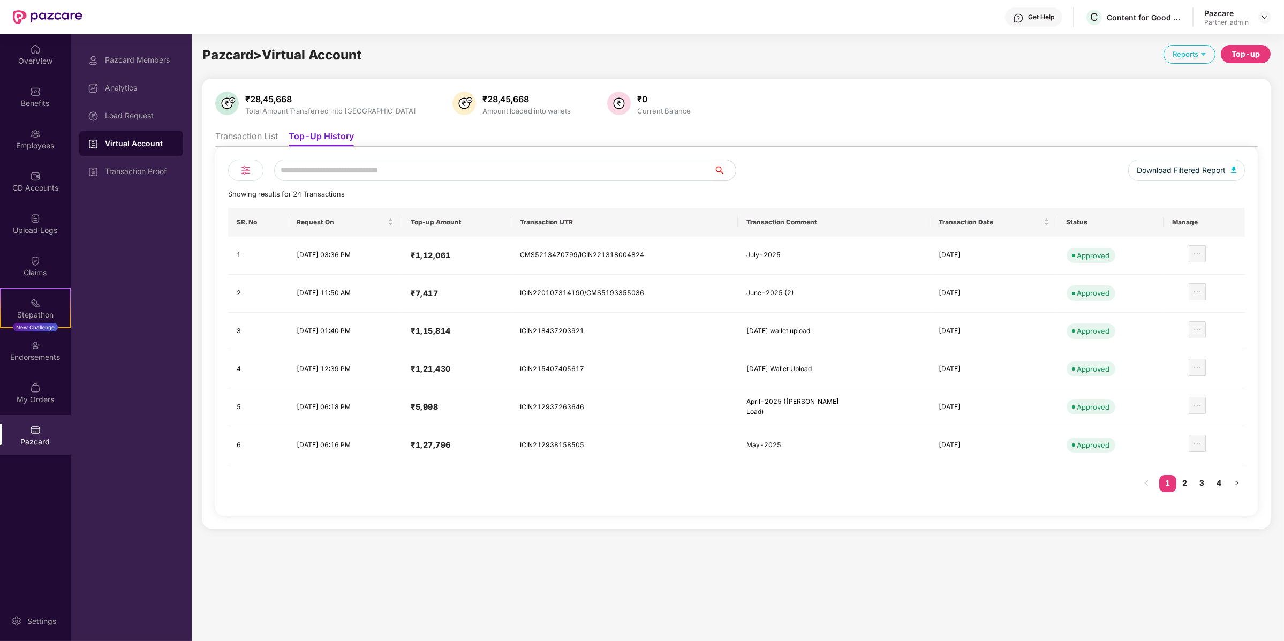
click at [1260, 57] on div "Top-up" at bounding box center [1245, 54] width 28 height 12
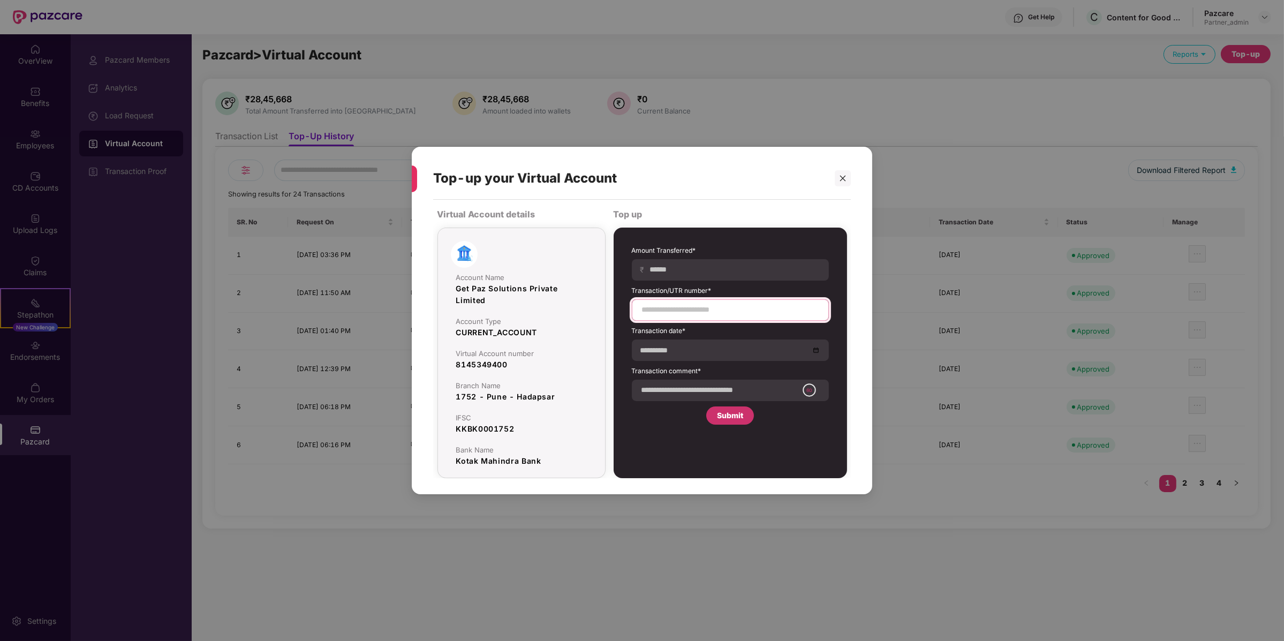
click at [710, 311] on input at bounding box center [730, 309] width 179 height 11
paste input "**********"
type input "**********"
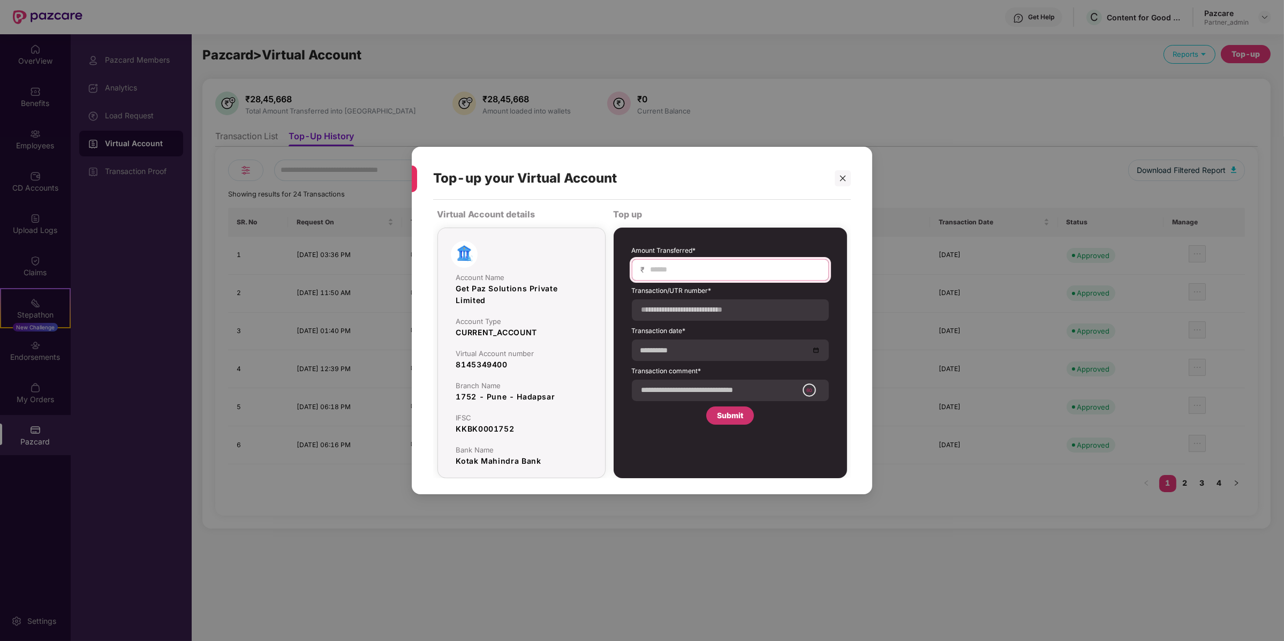
click at [736, 272] on input at bounding box center [734, 269] width 170 height 11
type input "****"
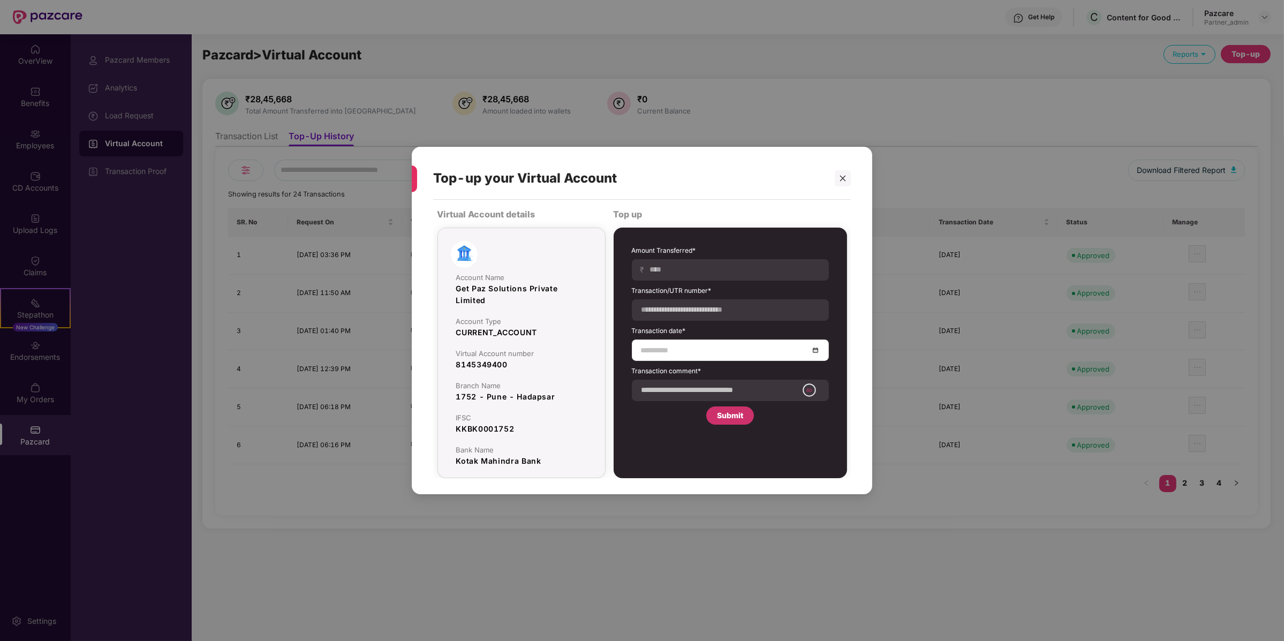
click at [677, 350] on input at bounding box center [725, 350] width 168 height 12
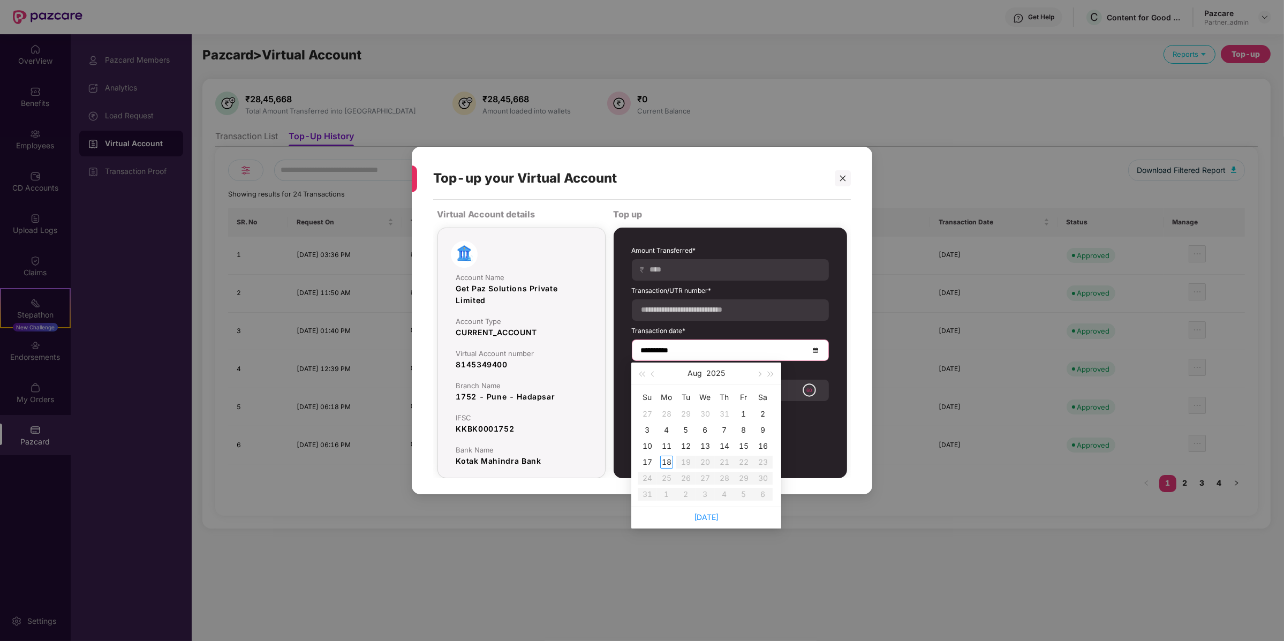
type input "**********"
click at [726, 442] on div "14" at bounding box center [724, 445] width 13 height 13
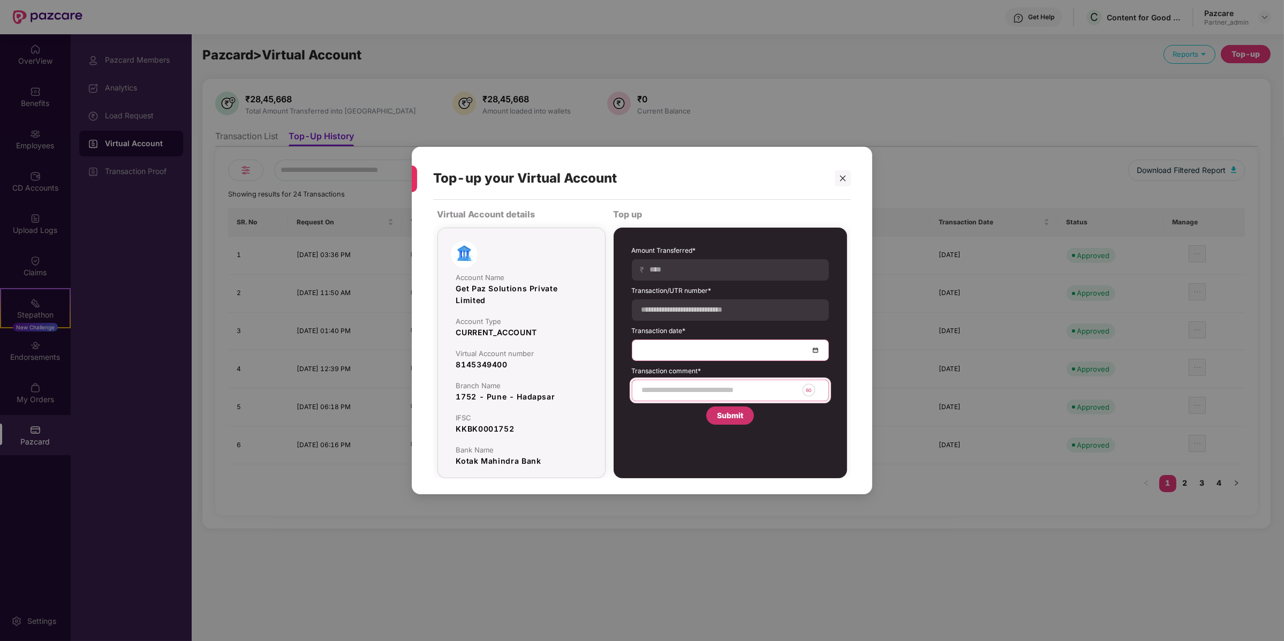
click at [718, 386] on input at bounding box center [719, 389] width 157 height 11
type input "*********"
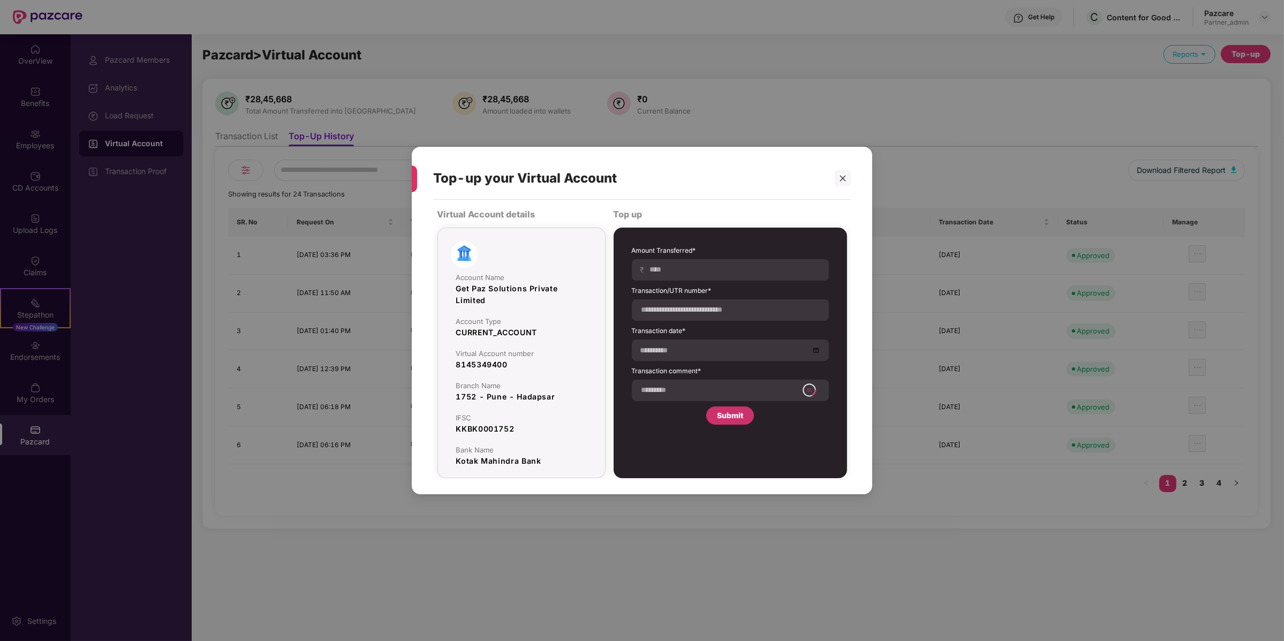
click at [741, 415] on div "Submit" at bounding box center [730, 416] width 26 height 12
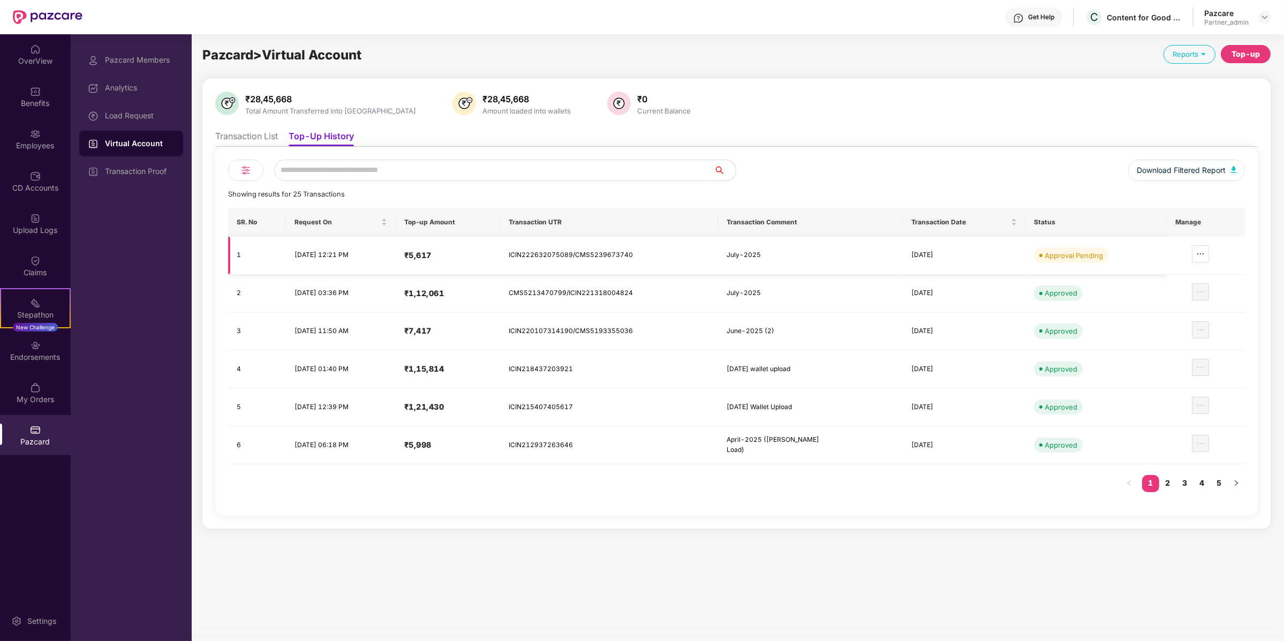
click at [1201, 254] on icon "ellipsis" at bounding box center [1200, 253] width 9 height 9
click at [1178, 275] on li "Review Transaction Details" at bounding box center [1140, 285] width 135 height 22
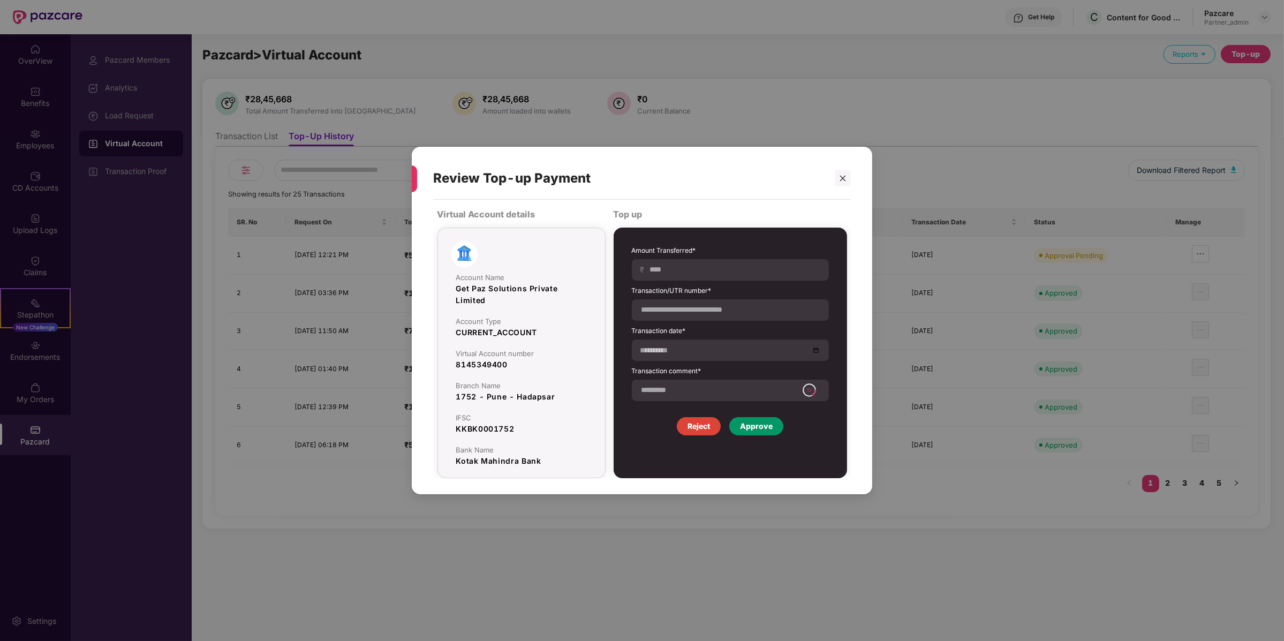
click at [733, 431] on div "Approve" at bounding box center [756, 426] width 54 height 18
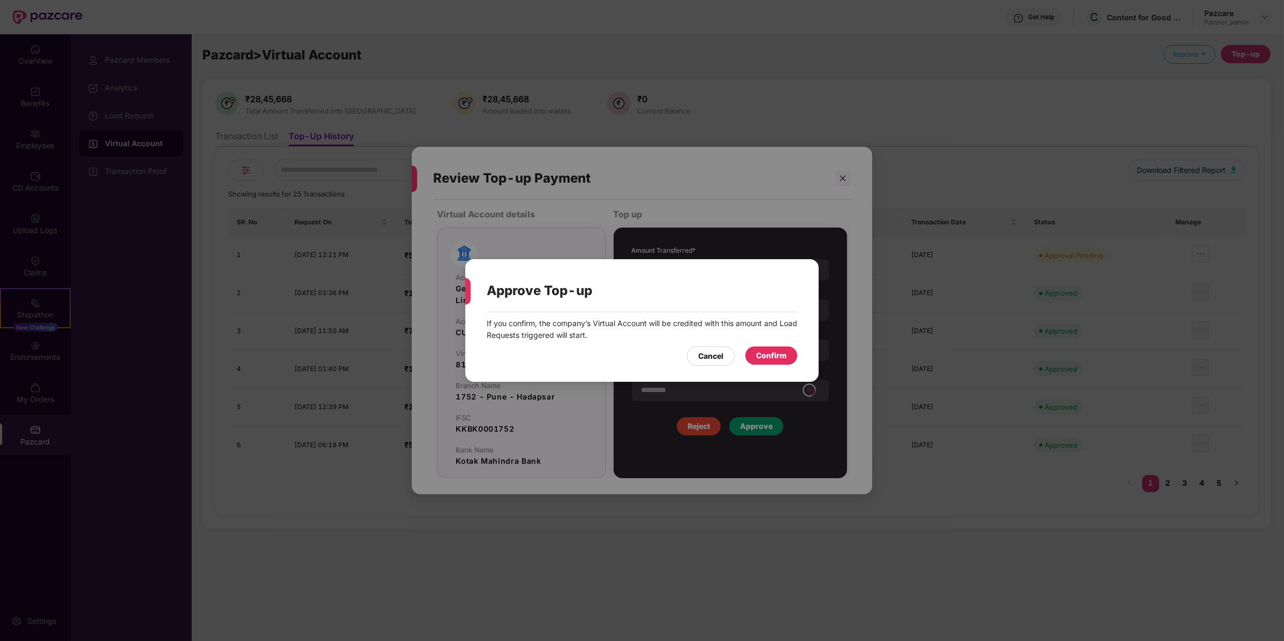
click at [771, 352] on div "Confirm" at bounding box center [771, 356] width 31 height 12
click at [160, 147] on div "Approve Top-up If you confirm, the company’s Virtual Account will be credited w…" at bounding box center [642, 320] width 1284 height 641
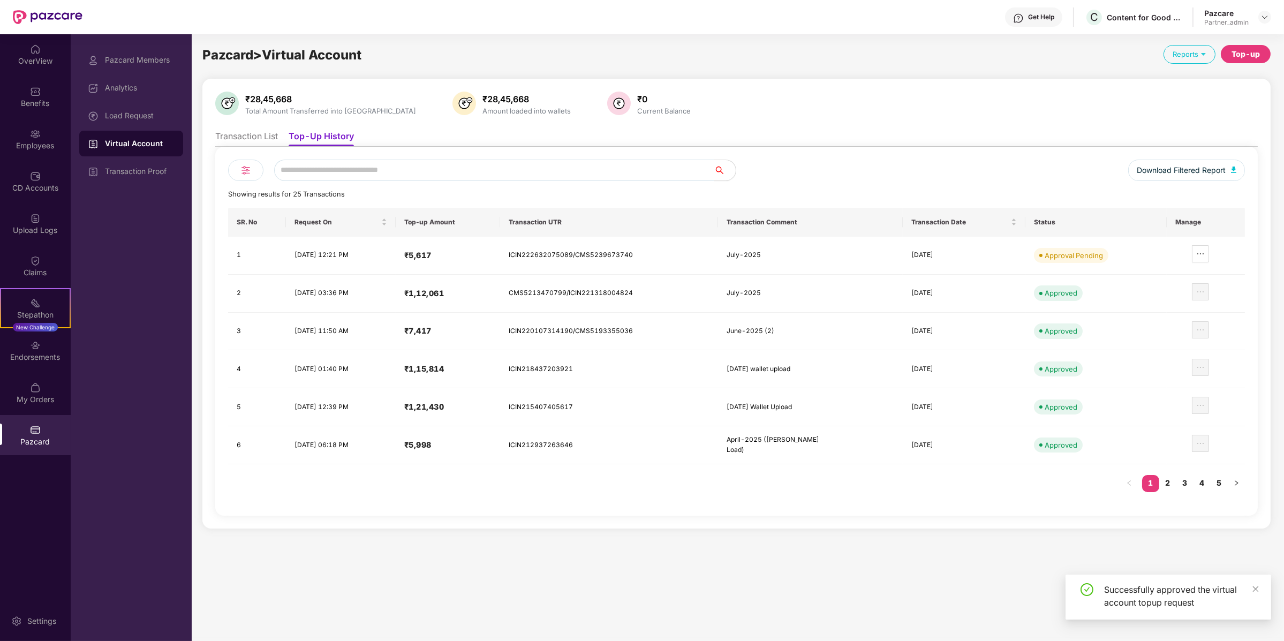
click at [156, 122] on div "Load Request" at bounding box center [131, 116] width 104 height 26
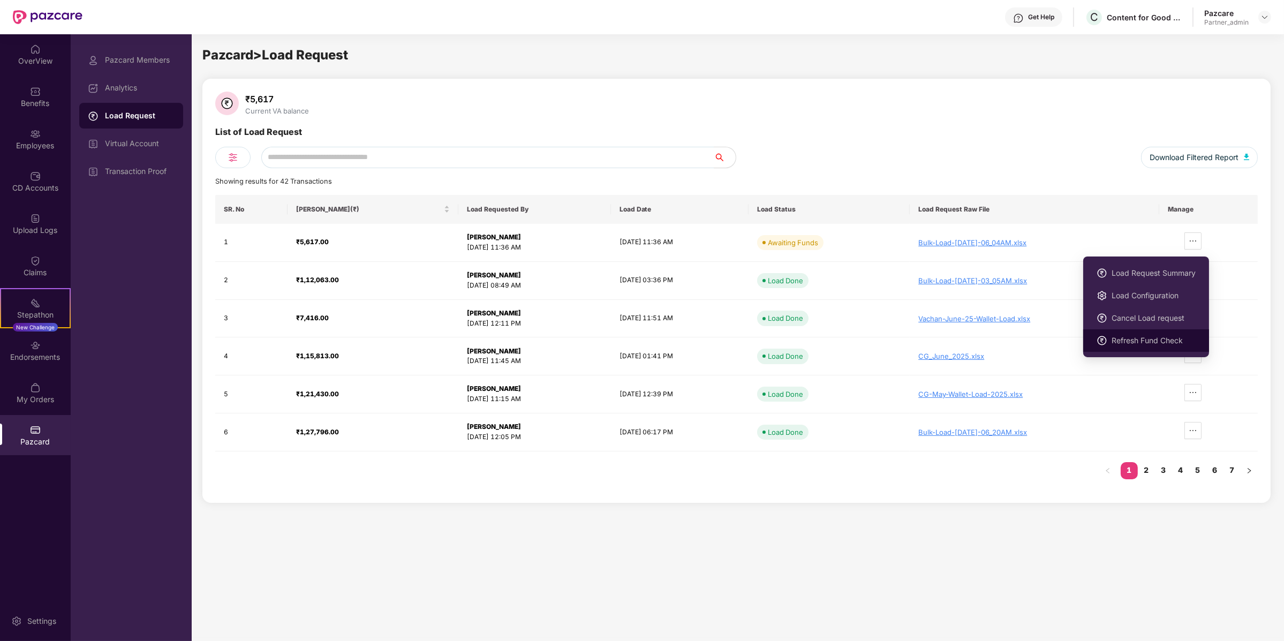
click at [1171, 335] on span "Refresh Fund Check" at bounding box center [1153, 341] width 84 height 12
click at [1146, 332] on li "Refresh Fund Check" at bounding box center [1146, 340] width 126 height 22
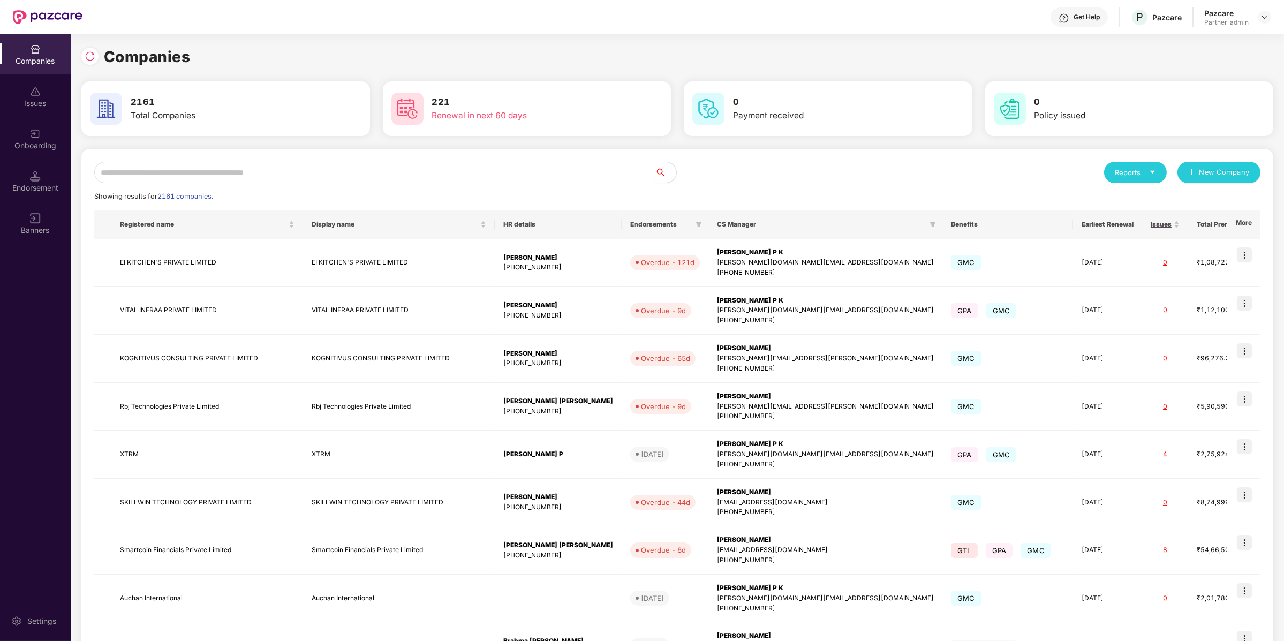
click at [175, 175] on input "text" at bounding box center [374, 172] width 560 height 21
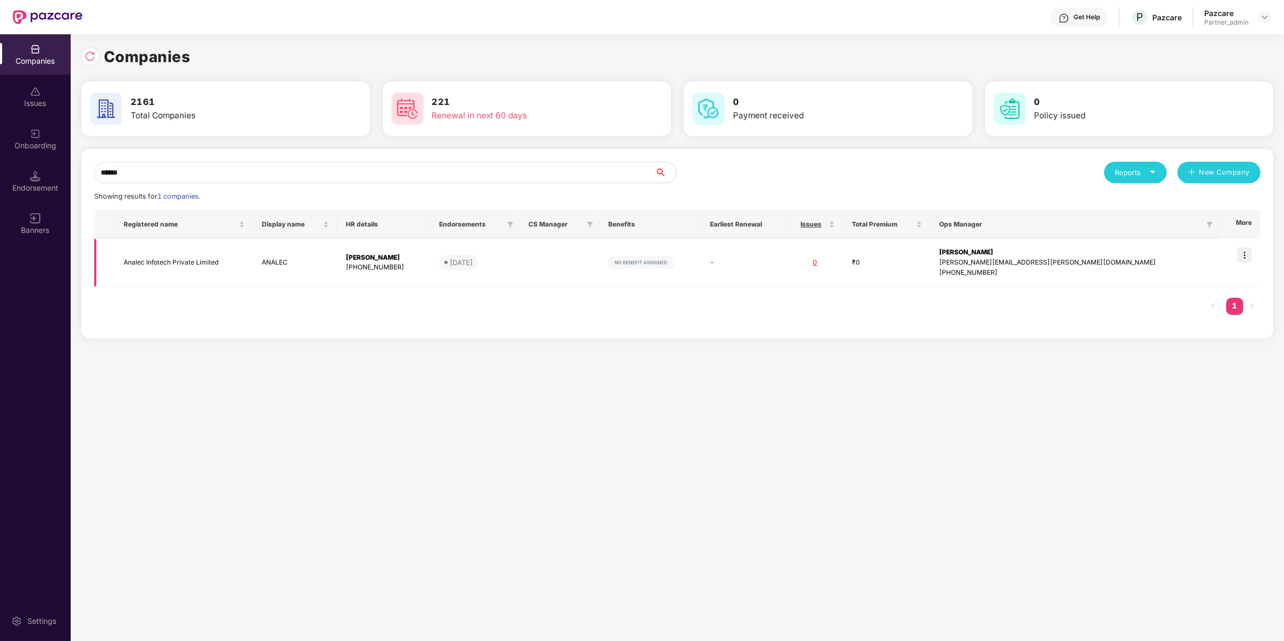
type input "******"
click at [1246, 255] on img at bounding box center [1244, 254] width 15 height 15
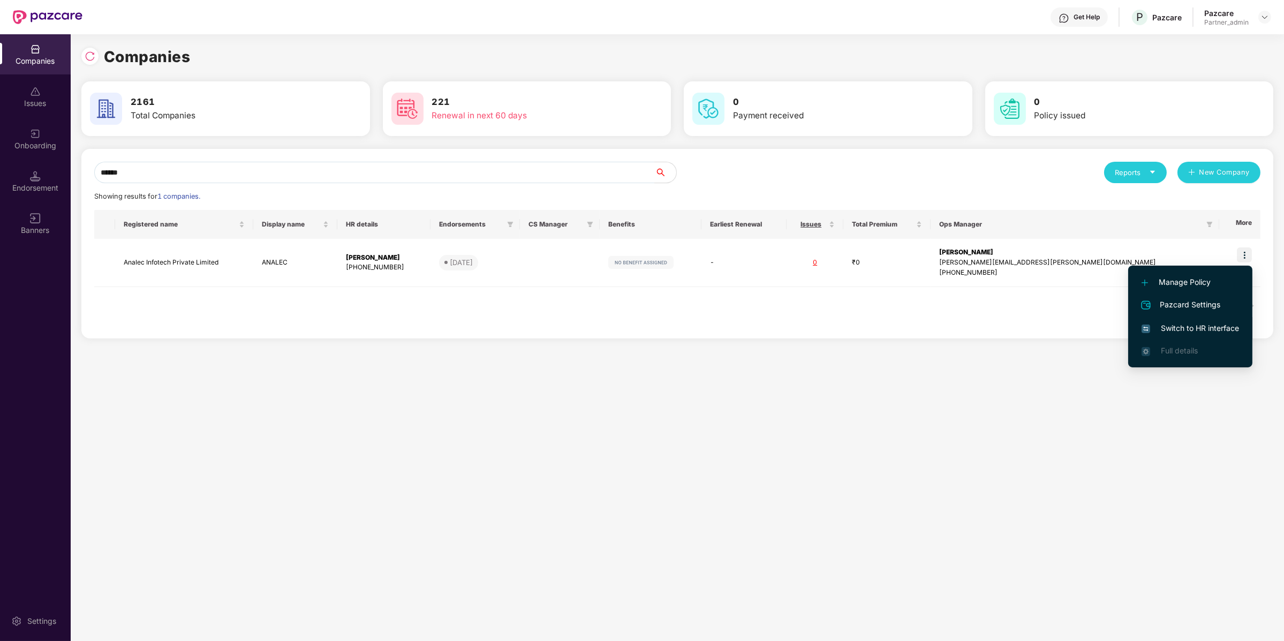
click at [1184, 319] on li "Switch to HR interface" at bounding box center [1190, 328] width 124 height 22
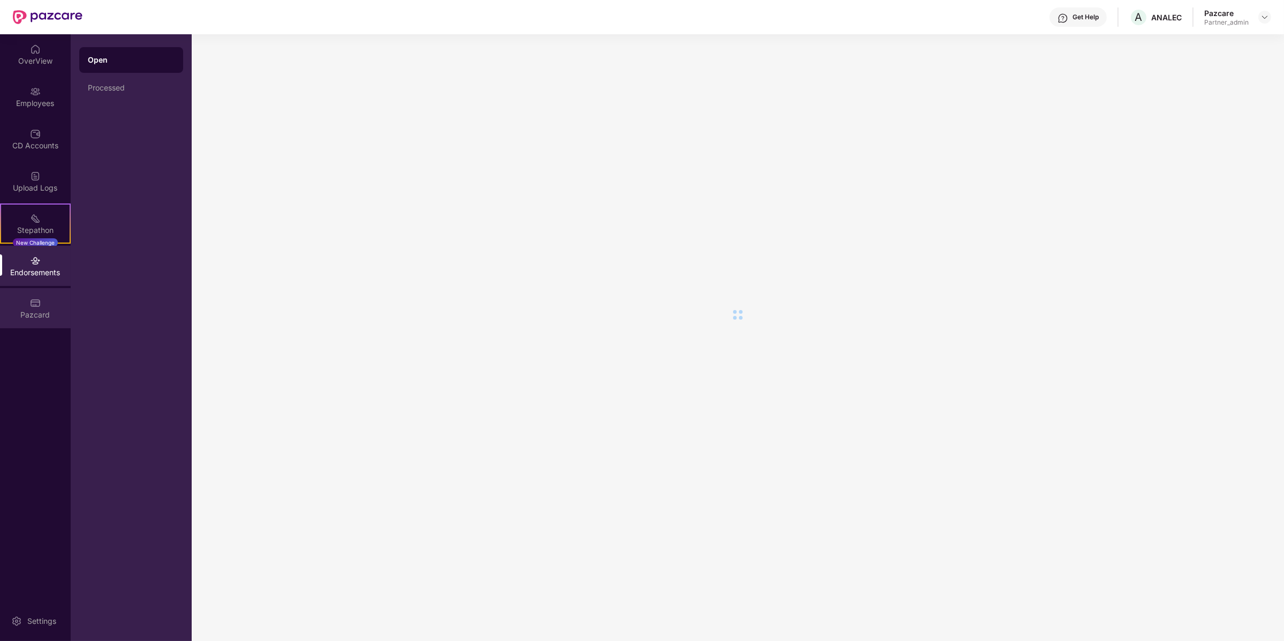
click at [29, 302] on div "Pazcard" at bounding box center [35, 308] width 71 height 40
click at [162, 121] on div "Load Request" at bounding box center [131, 116] width 104 height 26
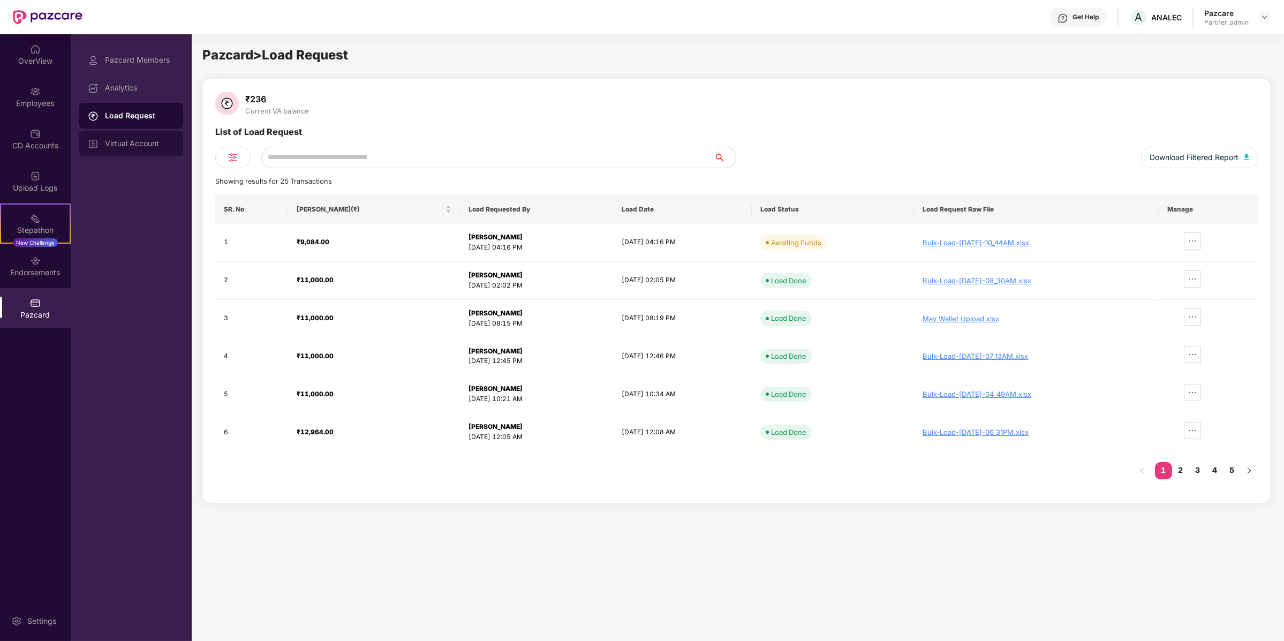
click at [179, 153] on div "Virtual Account" at bounding box center [131, 144] width 104 height 26
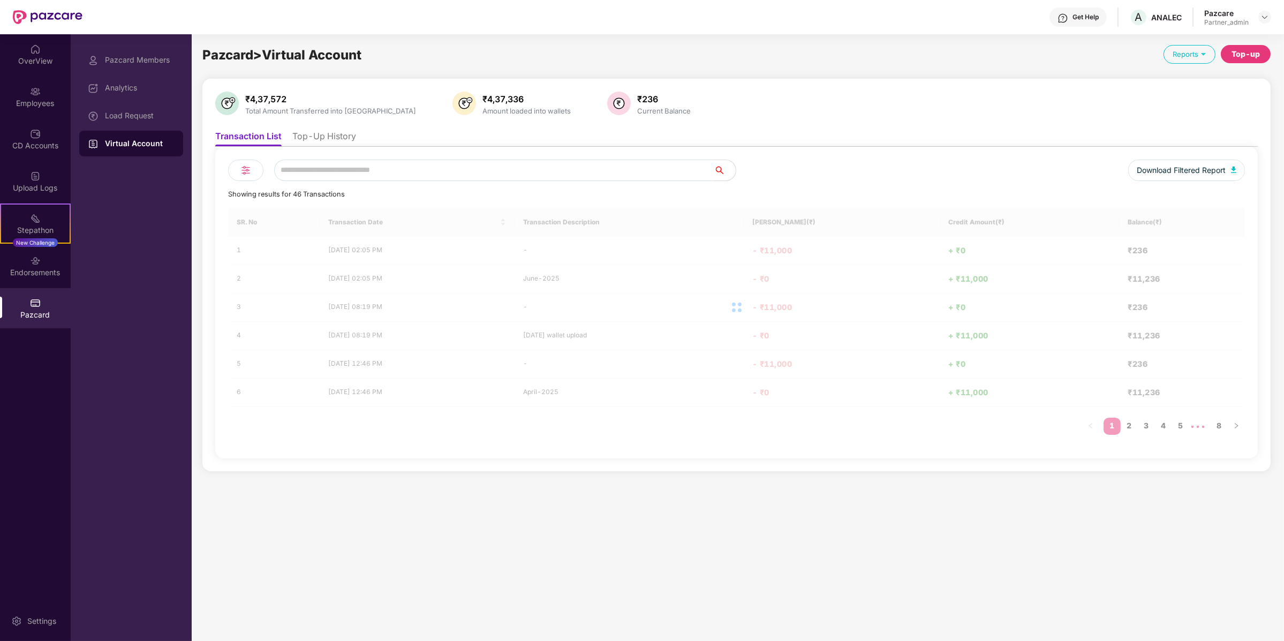
click at [343, 137] on li "Top-Up History" at bounding box center [324, 139] width 64 height 16
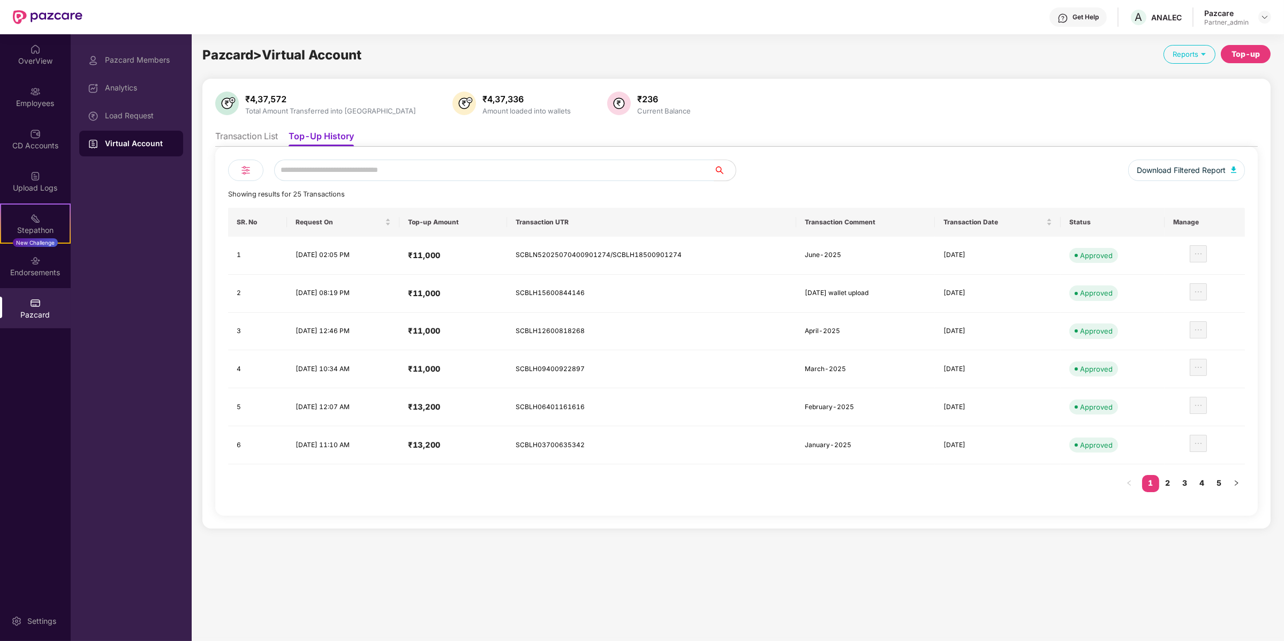
click at [1237, 55] on div "Top-up" at bounding box center [1245, 54] width 28 height 12
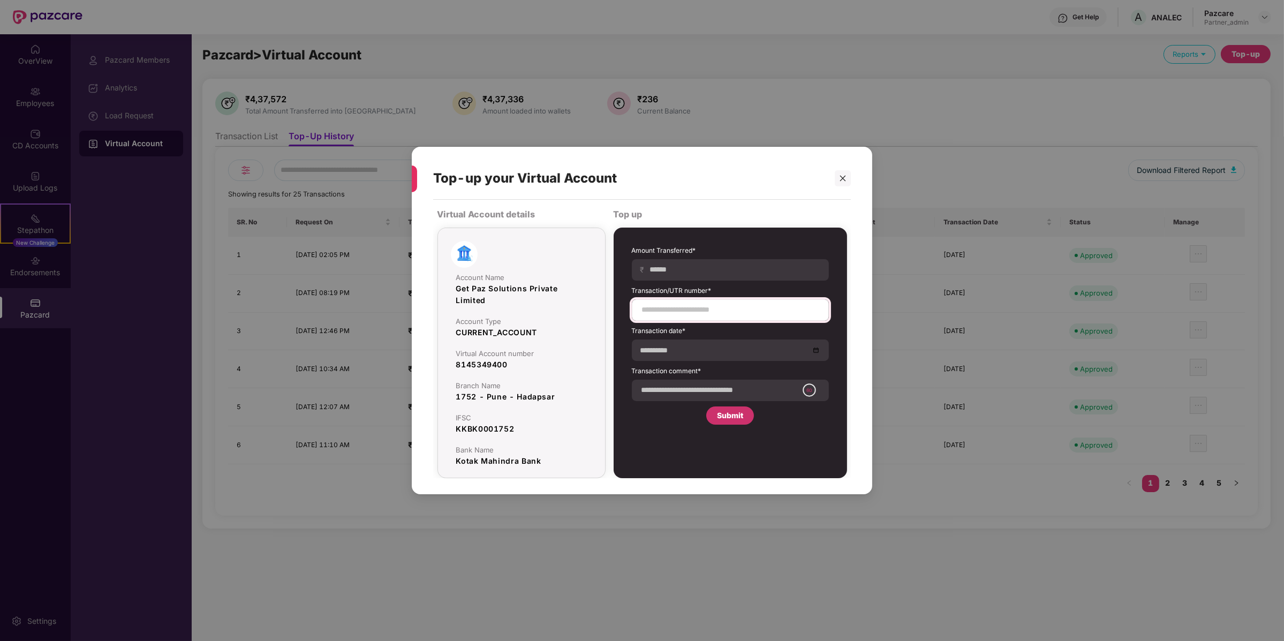
click at [695, 304] on div at bounding box center [730, 309] width 197 height 21
click at [693, 311] on input at bounding box center [730, 309] width 179 height 11
paste input "**********"
type input "**********"
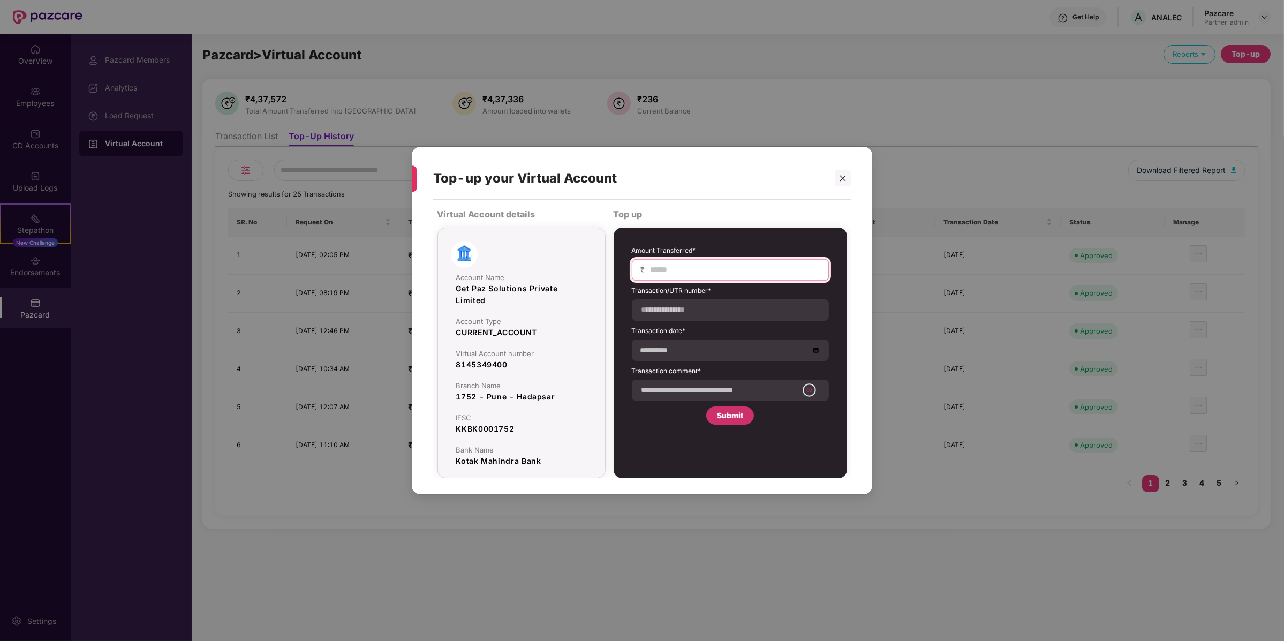
click at [704, 265] on input at bounding box center [734, 269] width 170 height 11
type input "****"
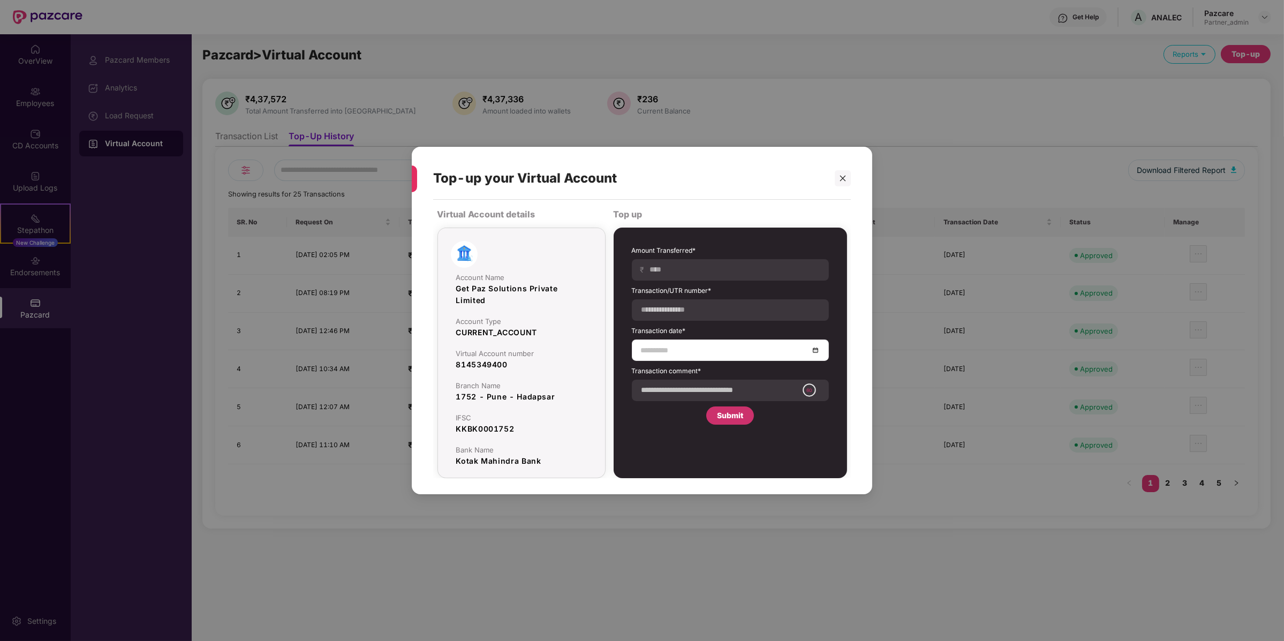
click at [692, 342] on div at bounding box center [730, 349] width 197 height 21
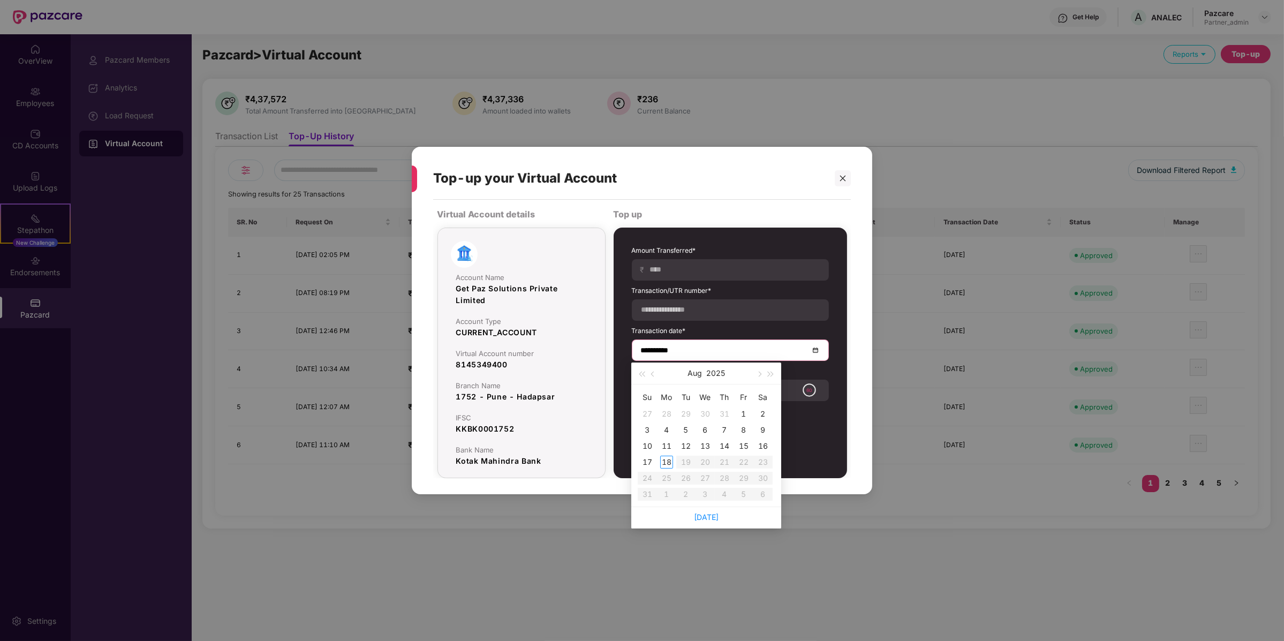
type input "**********"
click at [706, 428] on div "6" at bounding box center [705, 429] width 13 height 13
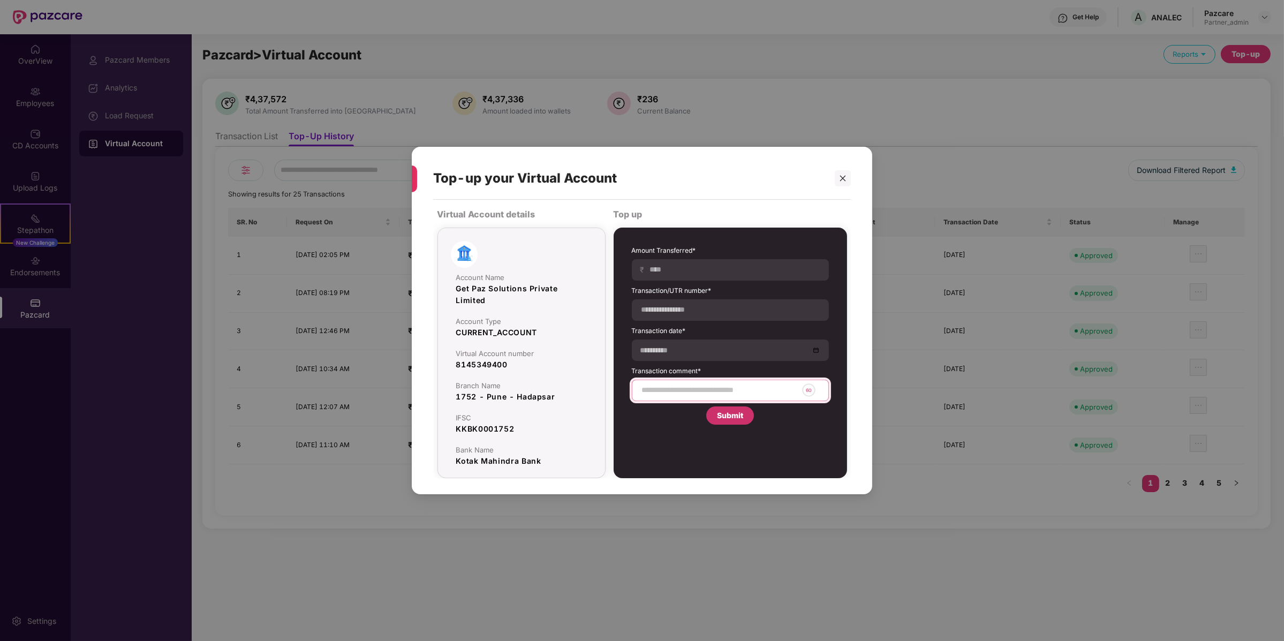
click at [754, 393] on input at bounding box center [719, 389] width 157 height 11
type input "*********"
click at [730, 412] on div "Submit" at bounding box center [730, 416] width 26 height 12
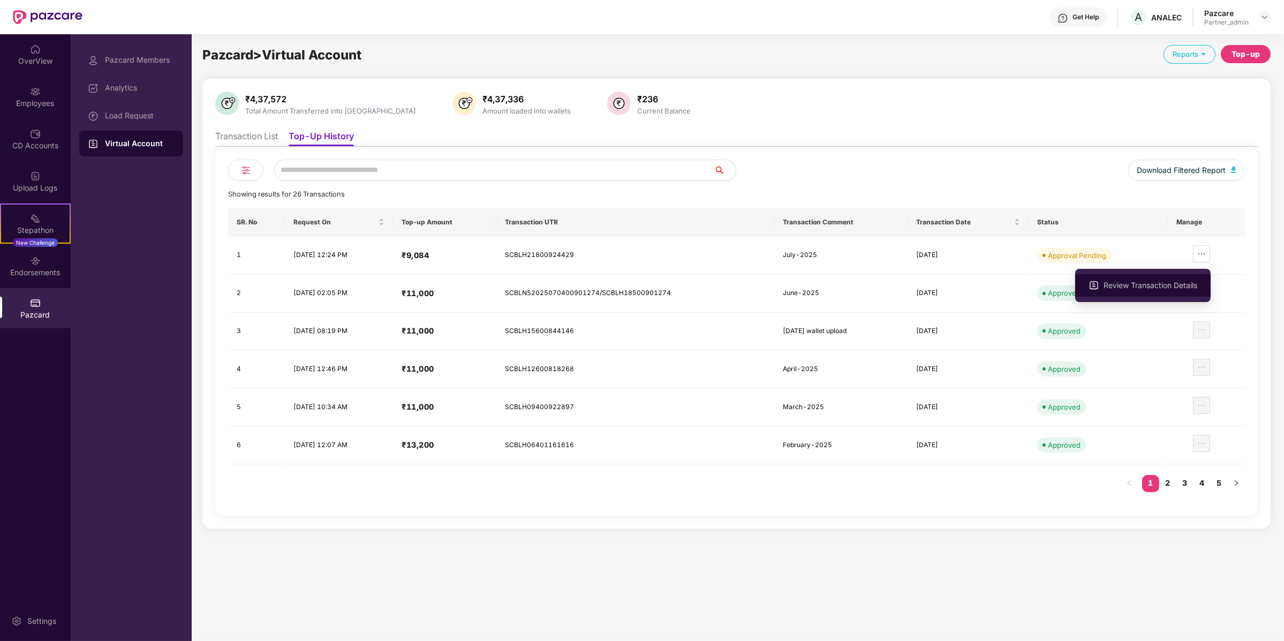
click at [1190, 277] on li "Review Transaction Details" at bounding box center [1142, 285] width 135 height 22
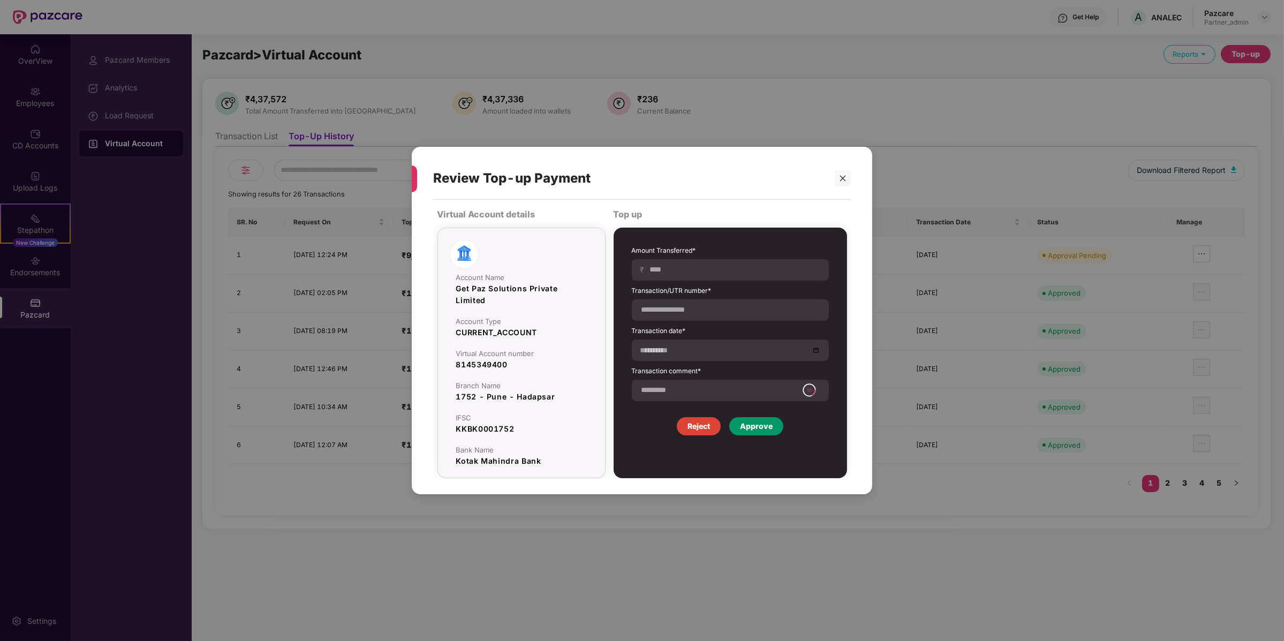
click at [755, 429] on div "Approve" at bounding box center [756, 426] width 33 height 12
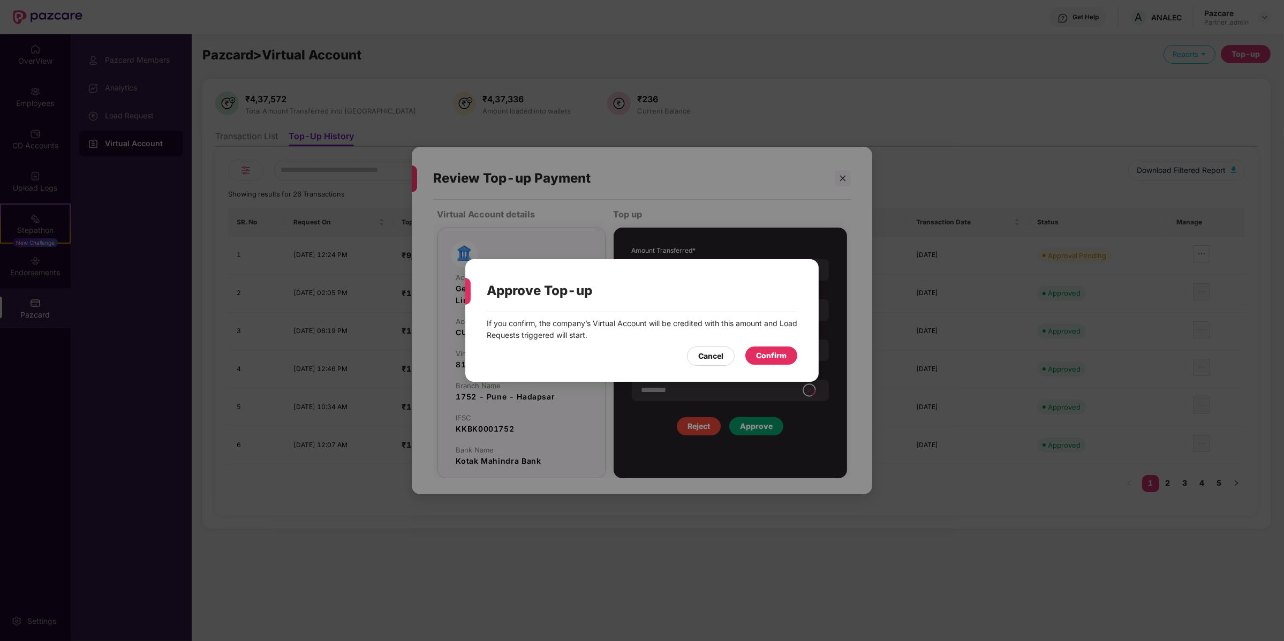
click at [775, 357] on div "Confirm" at bounding box center [771, 356] width 31 height 12
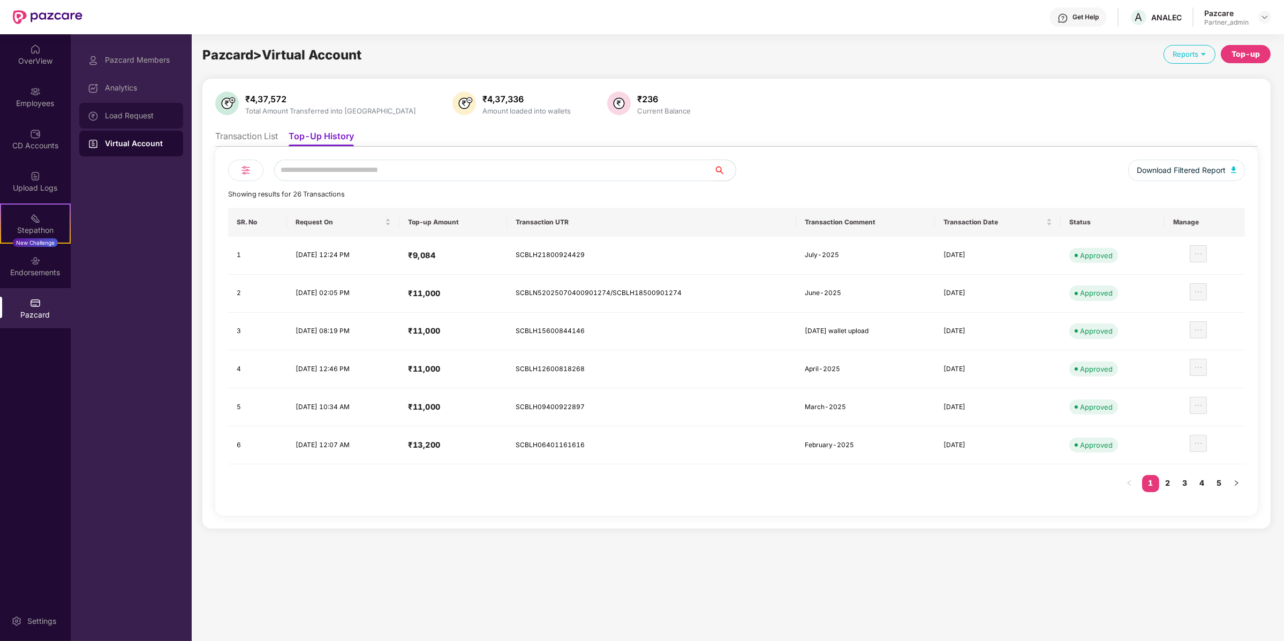
click at [132, 105] on div "Load Request" at bounding box center [131, 116] width 104 height 26
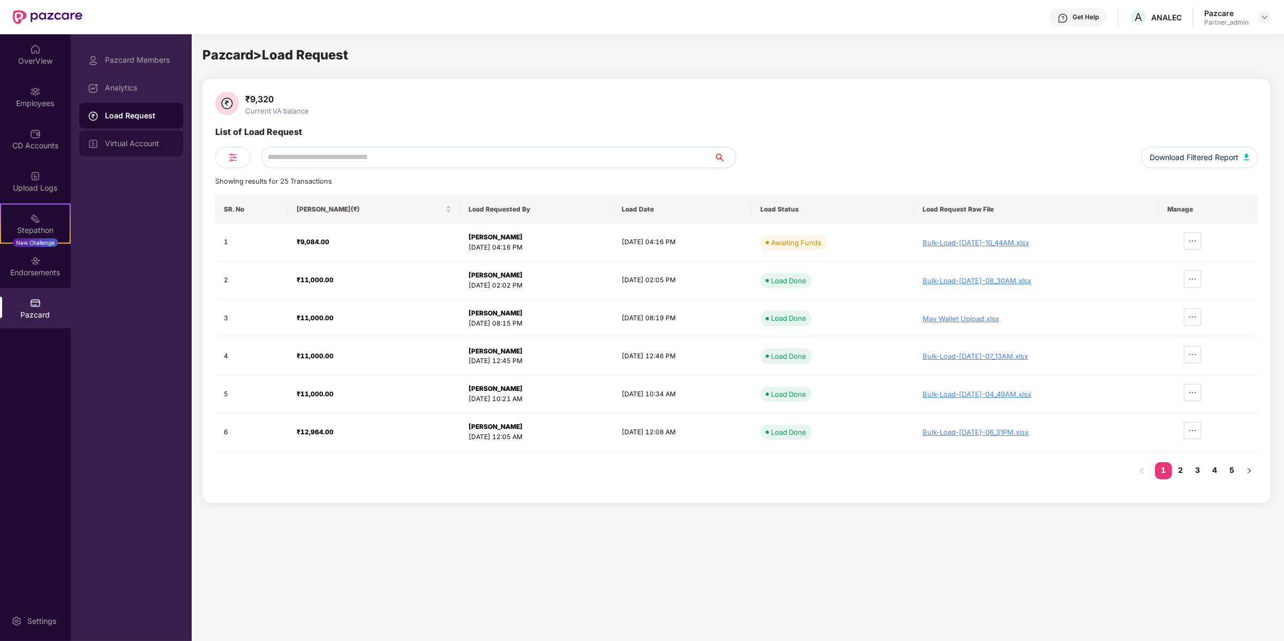
click at [115, 150] on div "Virtual Account" at bounding box center [131, 144] width 104 height 26
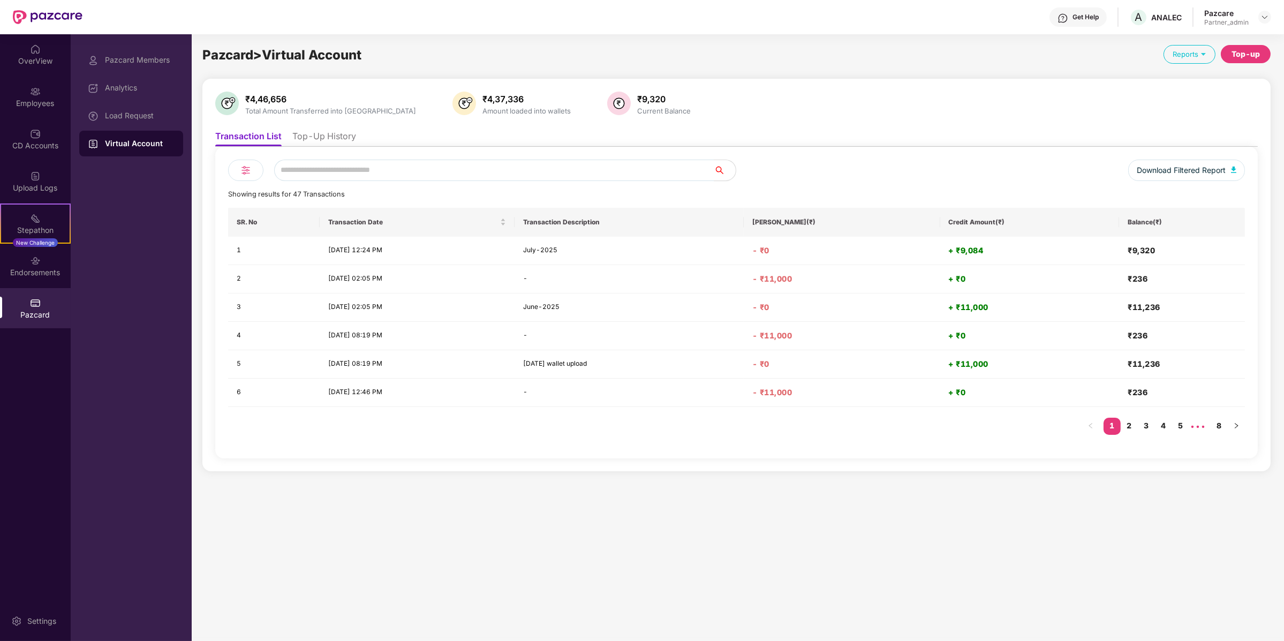
click at [71, 99] on div "Pazcard Members Analytics Load Request Virtual Account" at bounding box center [131, 337] width 121 height 606
click at [90, 105] on div "Load Request" at bounding box center [131, 116] width 104 height 26
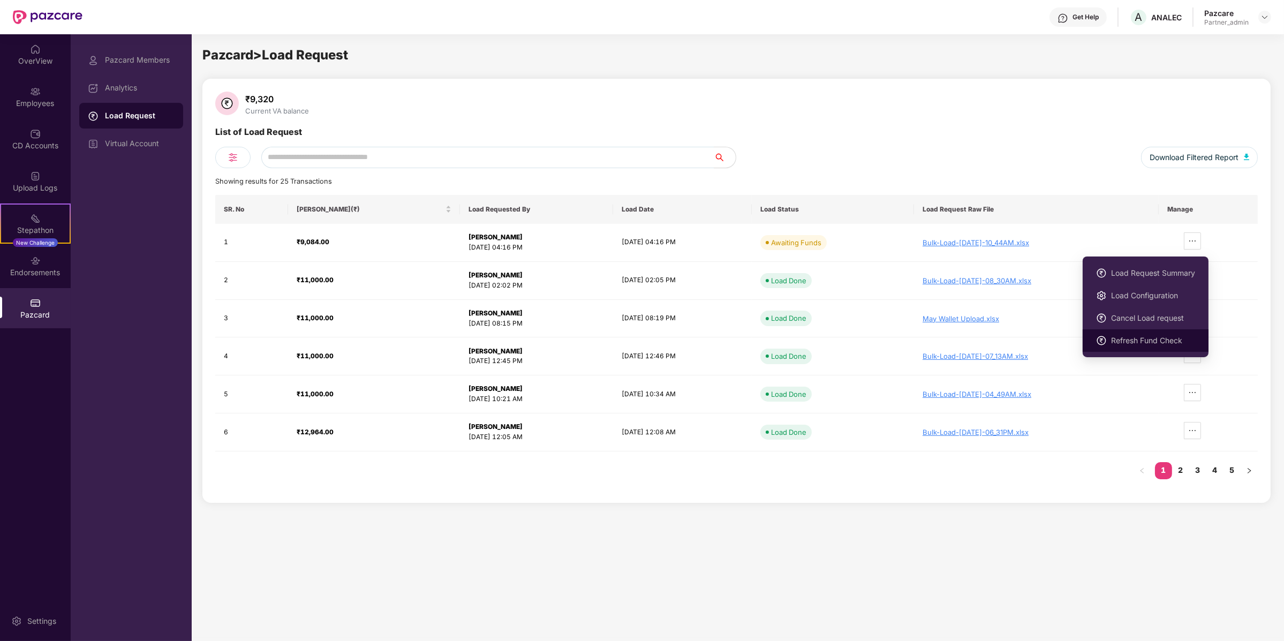
click at [1149, 343] on span "Refresh Fund Check" at bounding box center [1153, 341] width 84 height 12
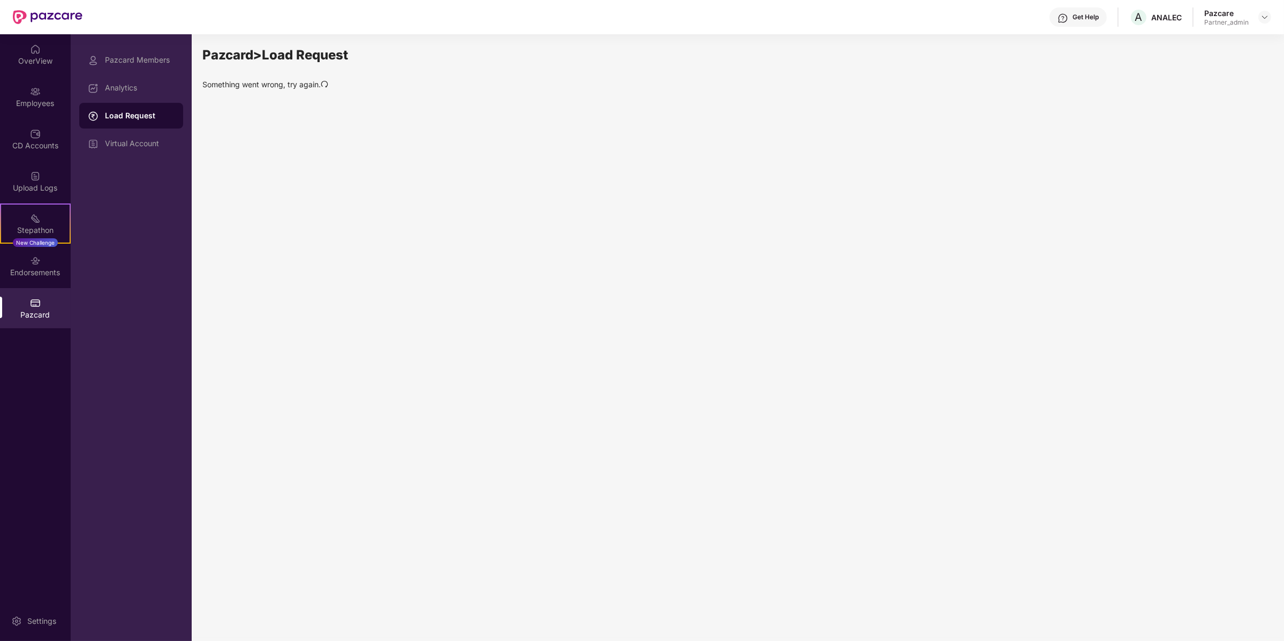
click at [324, 85] on icon "redo" at bounding box center [324, 83] width 7 height 7
